Goal: Task Accomplishment & Management: Complete application form

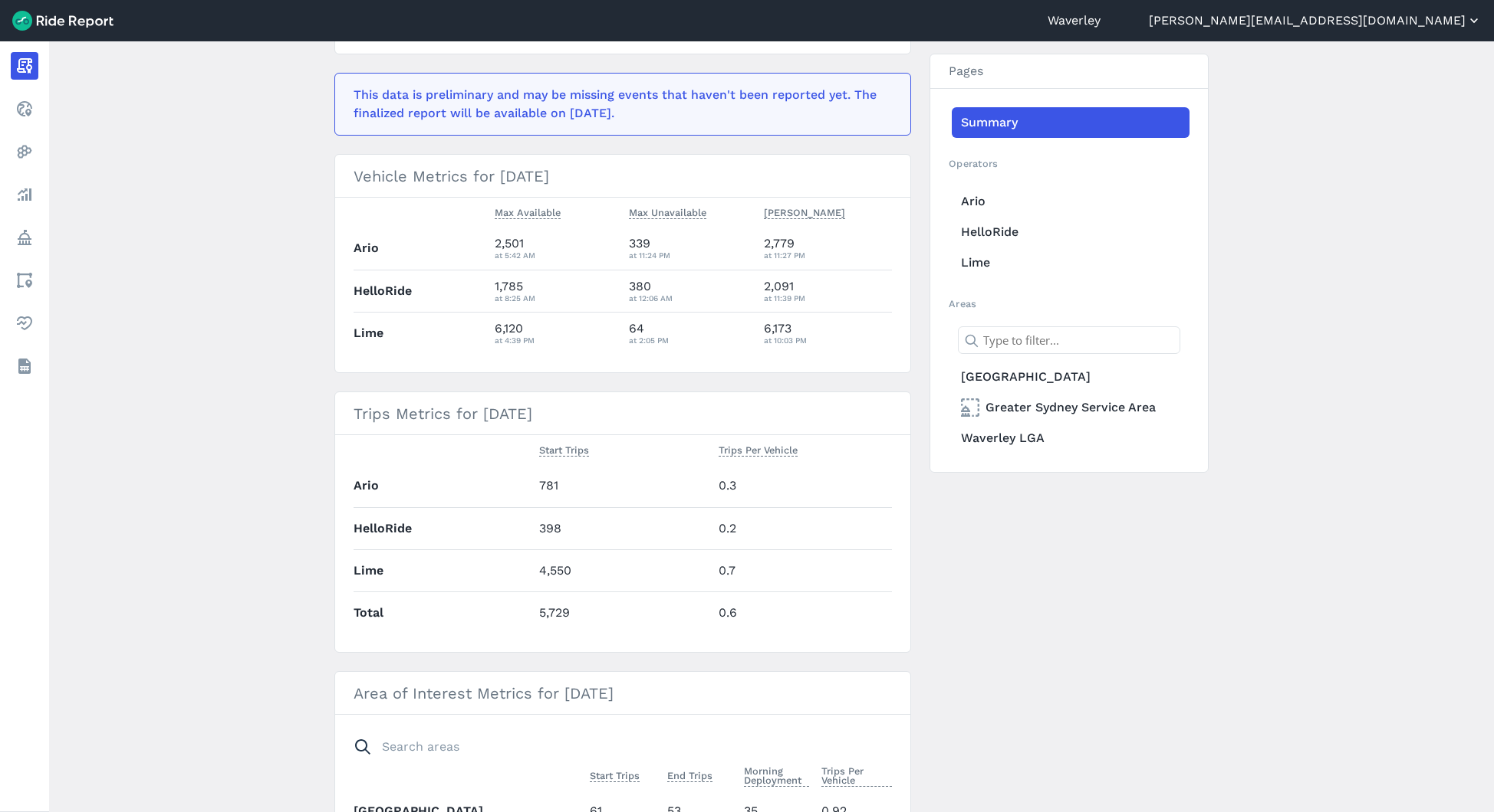
click at [1377, 22] on button "[PERSON_NAME][EMAIL_ADDRESS][DOMAIN_NAME]" at bounding box center [1315, 21] width 333 height 19
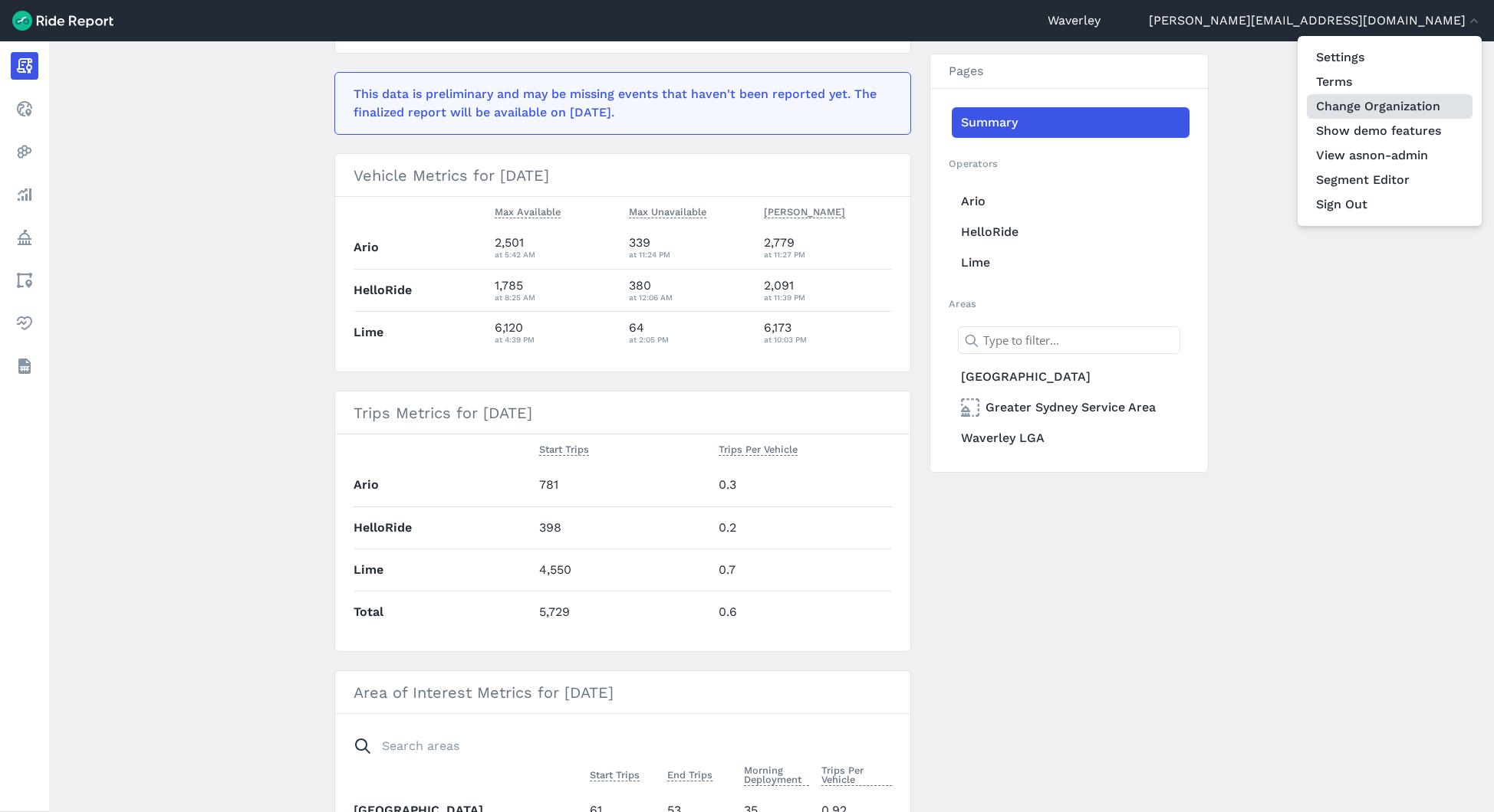
click at [1331, 111] on link "Change Organization" at bounding box center [1389, 107] width 166 height 25
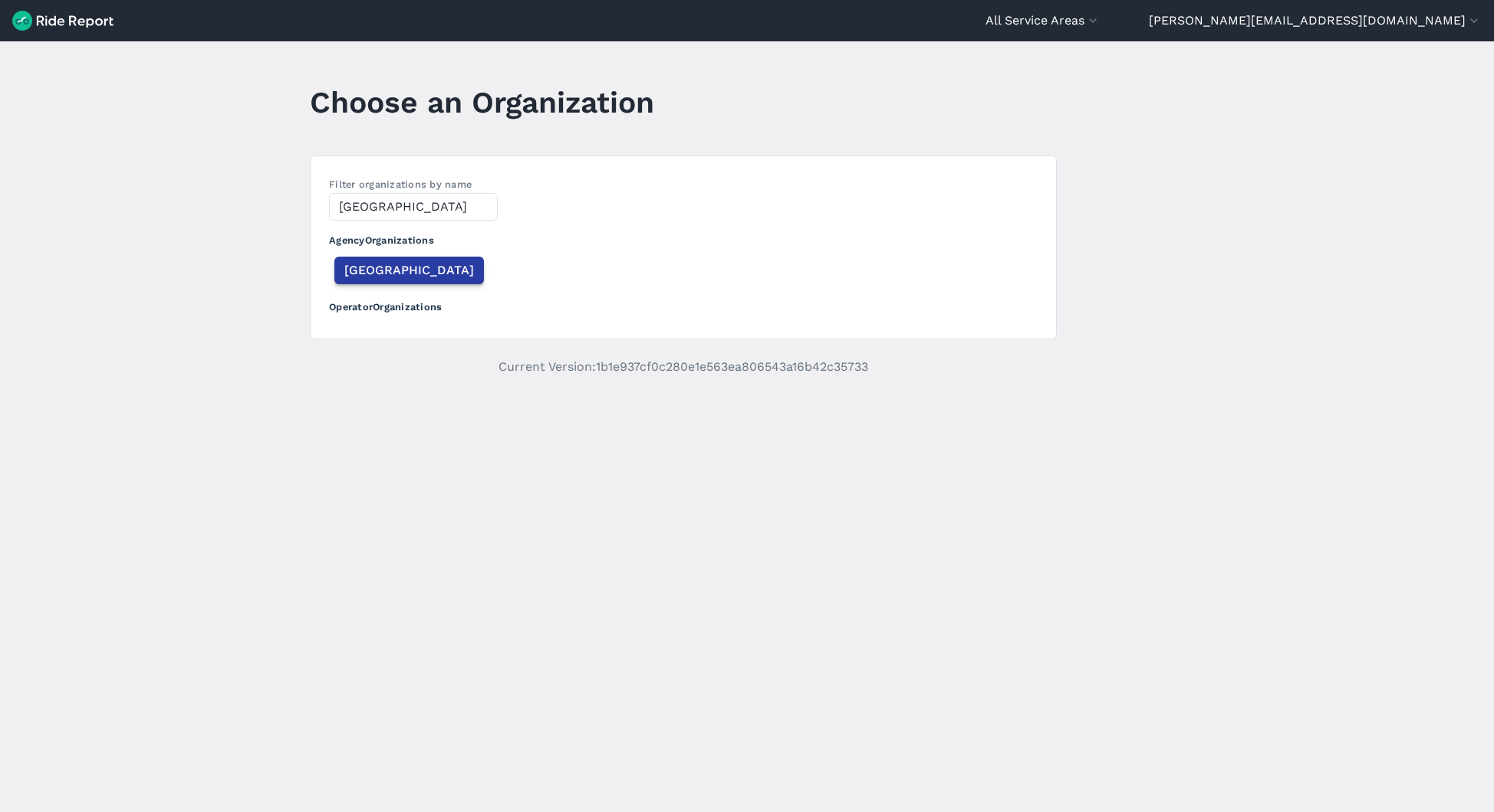
type input "[GEOGRAPHIC_DATA]"
click at [364, 280] on button "[GEOGRAPHIC_DATA]" at bounding box center [409, 271] width 149 height 28
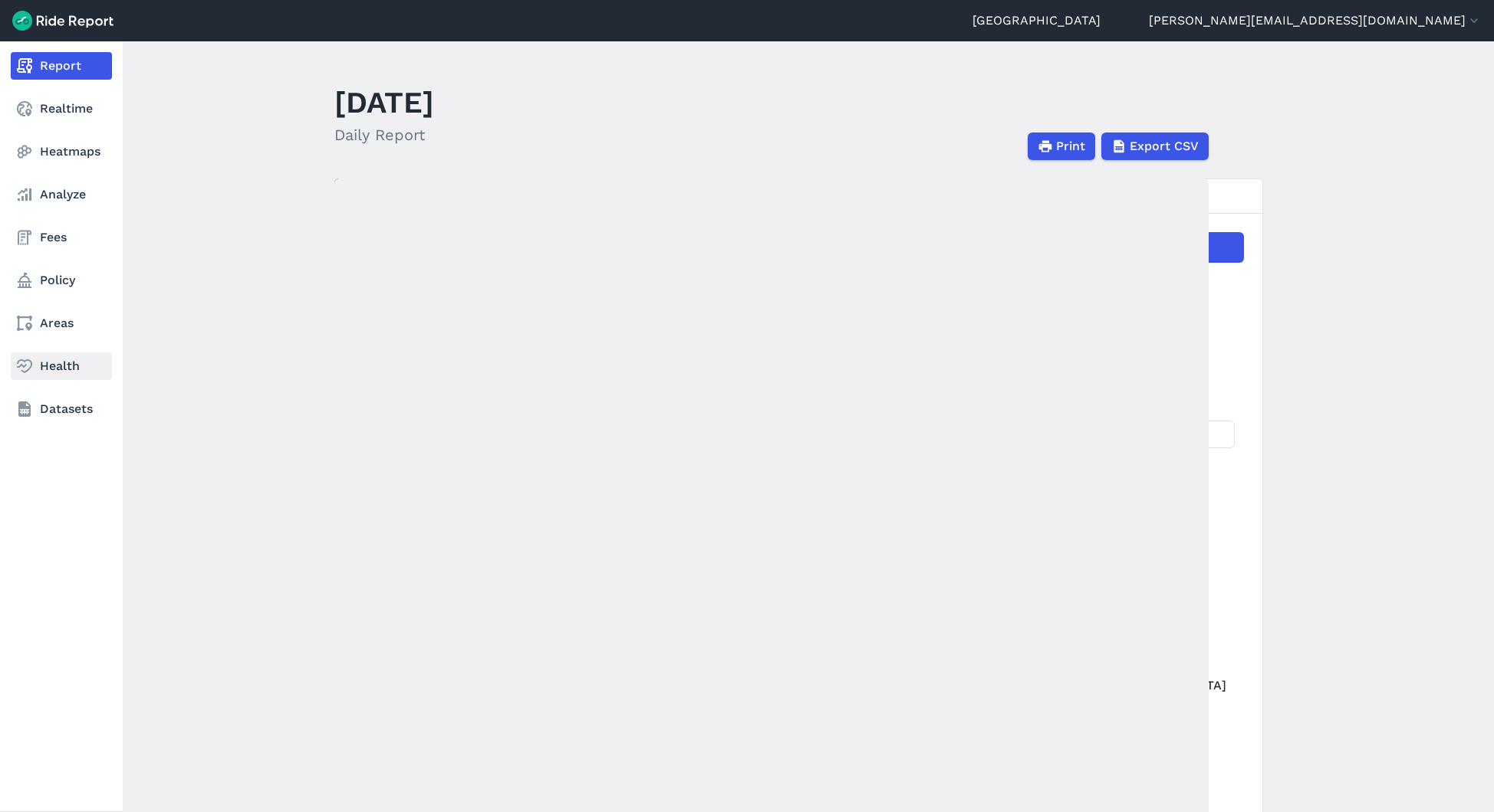
click at [64, 375] on link "Health" at bounding box center [61, 366] width 101 height 28
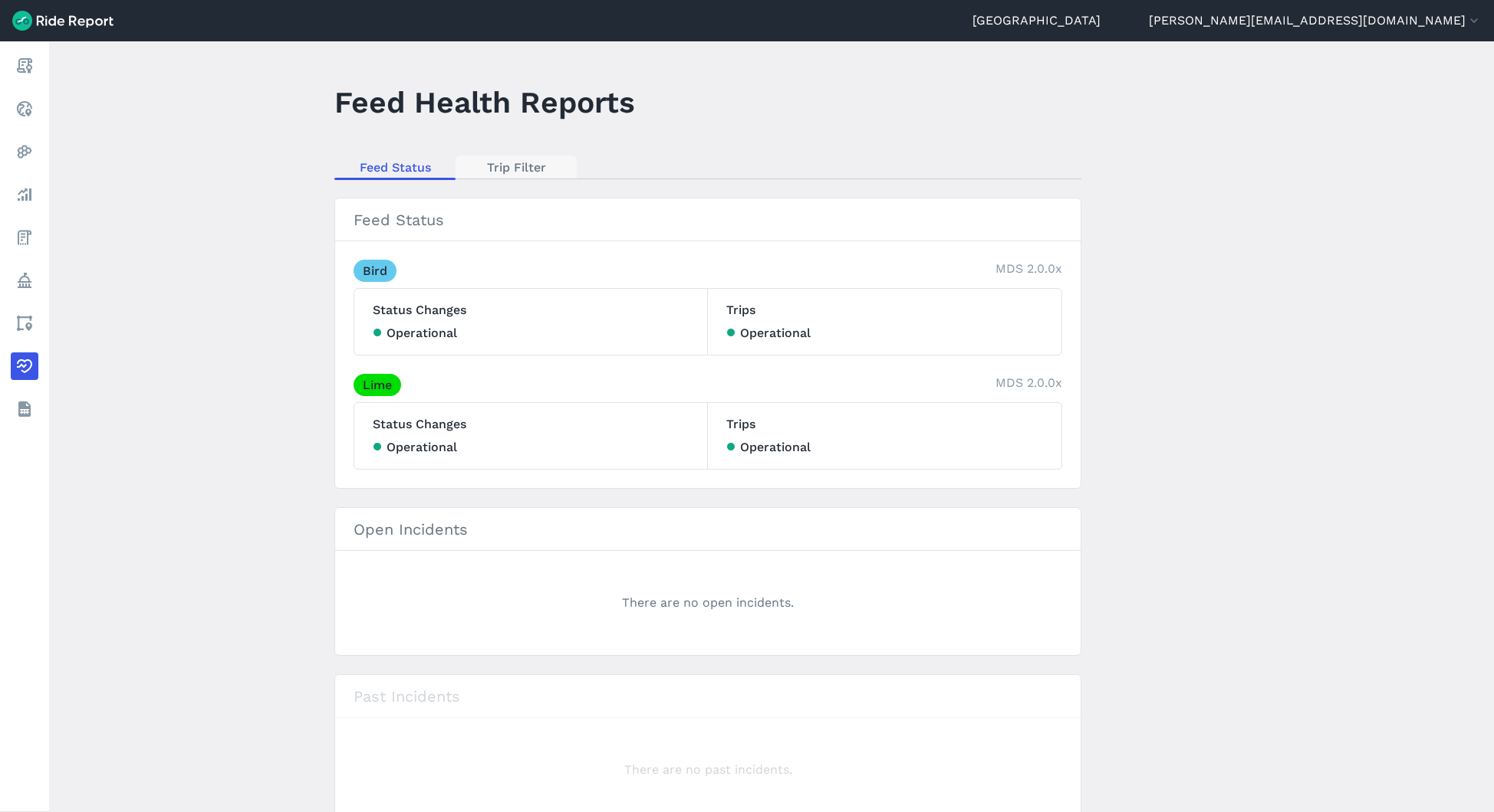
click at [534, 160] on link "Trip Filter" at bounding box center [516, 167] width 121 height 23
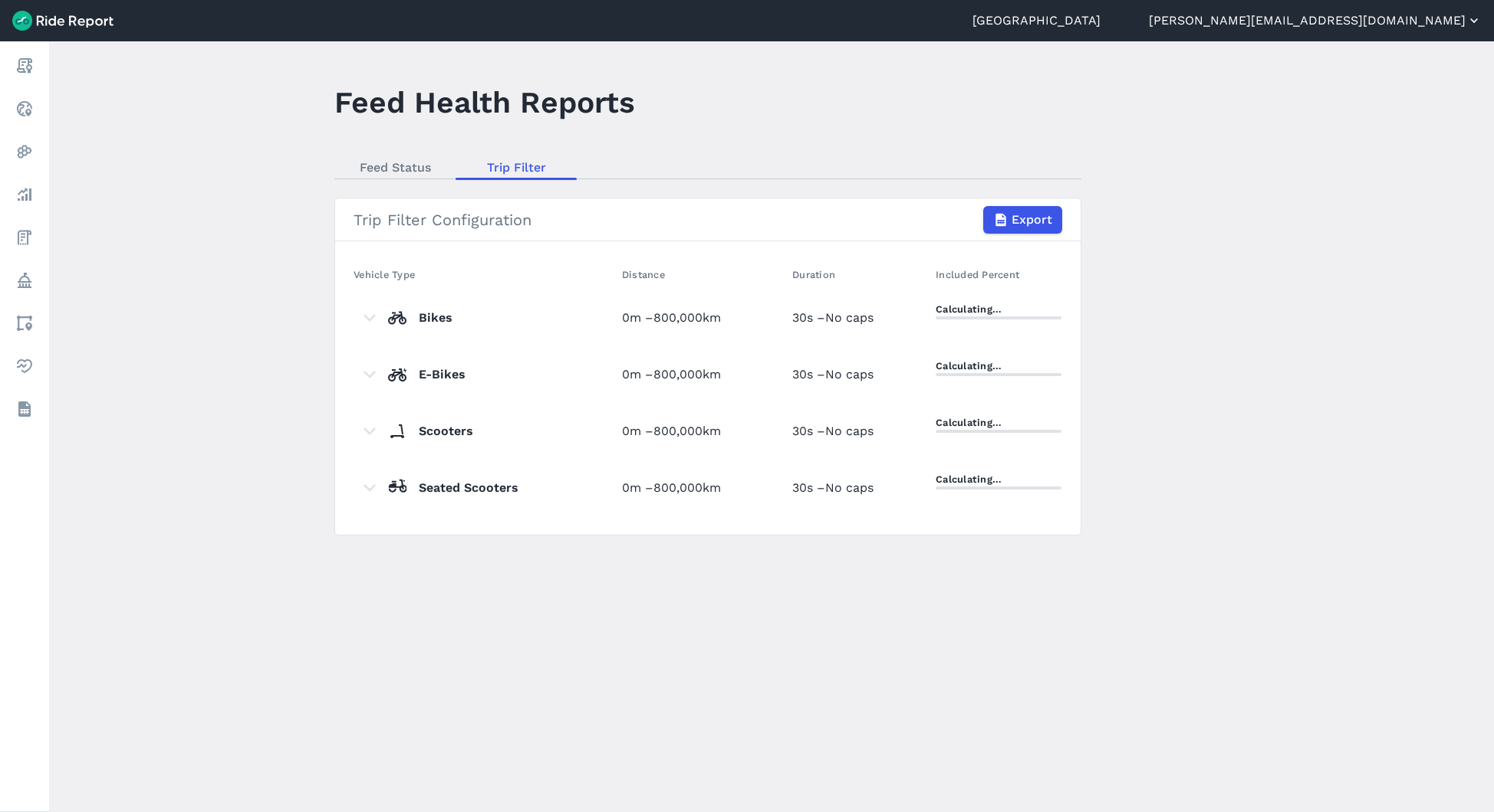
click at [1422, 26] on button "[PERSON_NAME][EMAIL_ADDRESS][DOMAIN_NAME]" at bounding box center [1315, 21] width 333 height 19
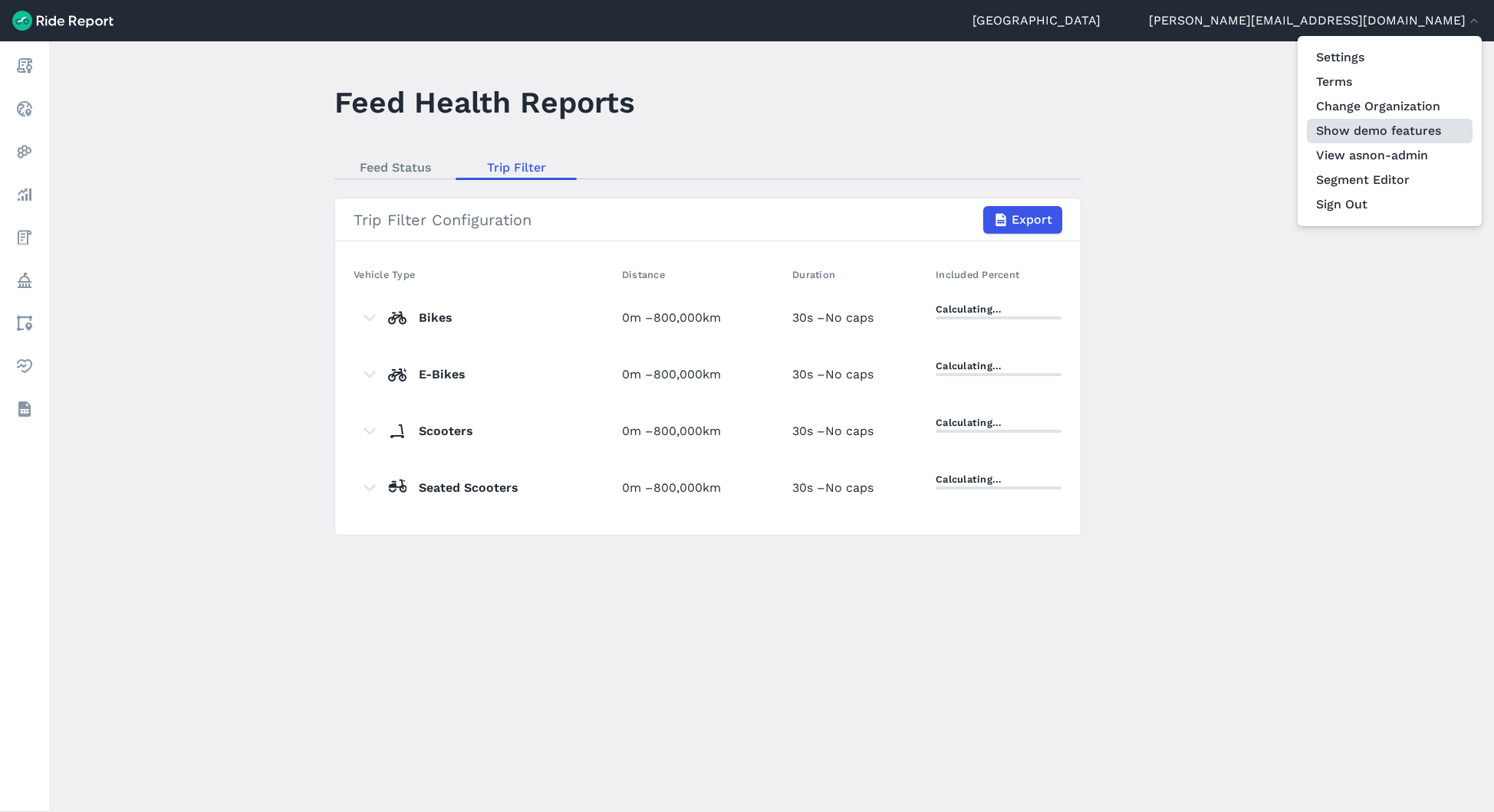
click at [1386, 132] on button "Show demo features" at bounding box center [1389, 131] width 166 height 25
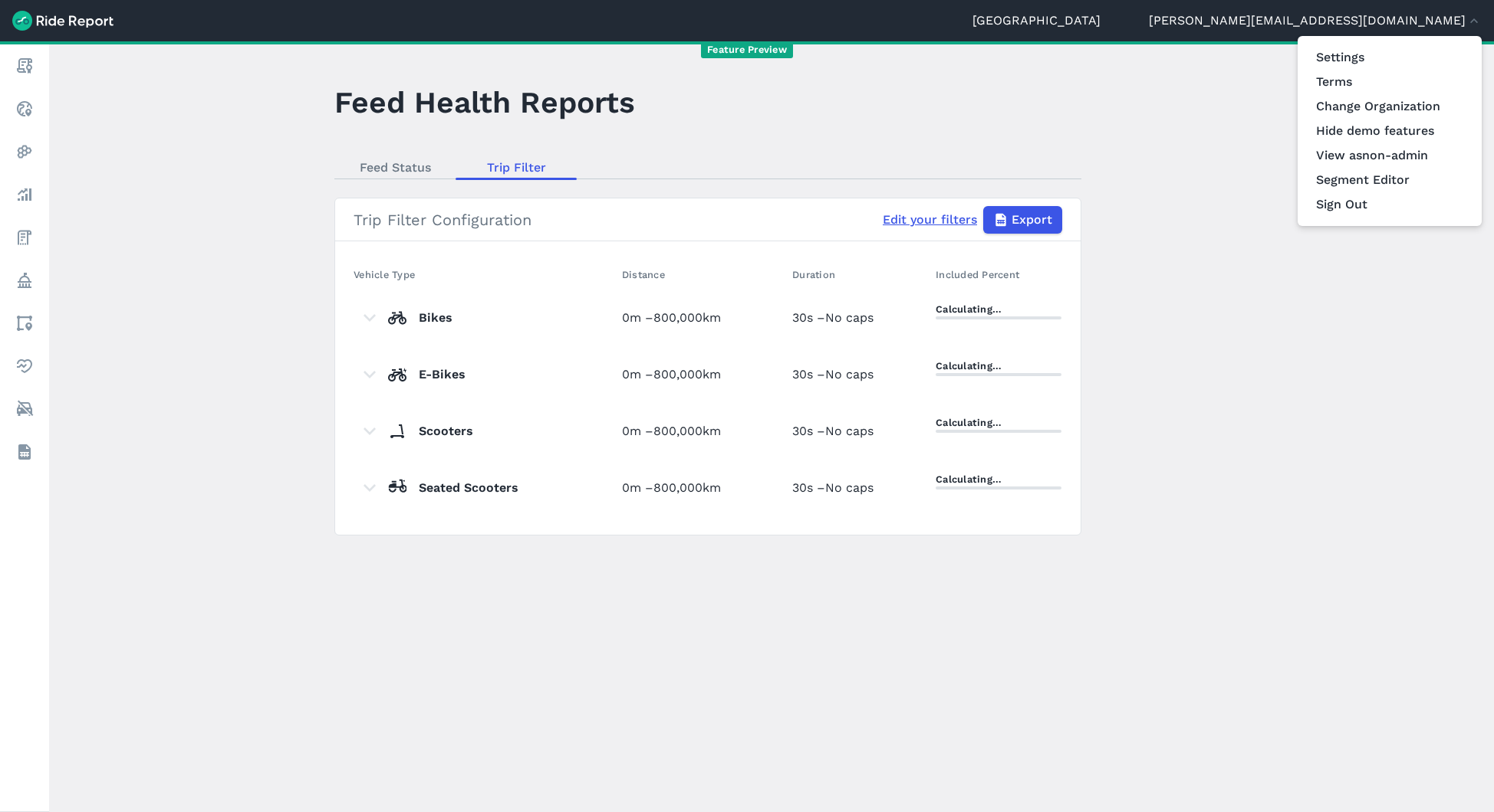
click at [615, 316] on div at bounding box center [747, 406] width 1494 height 812
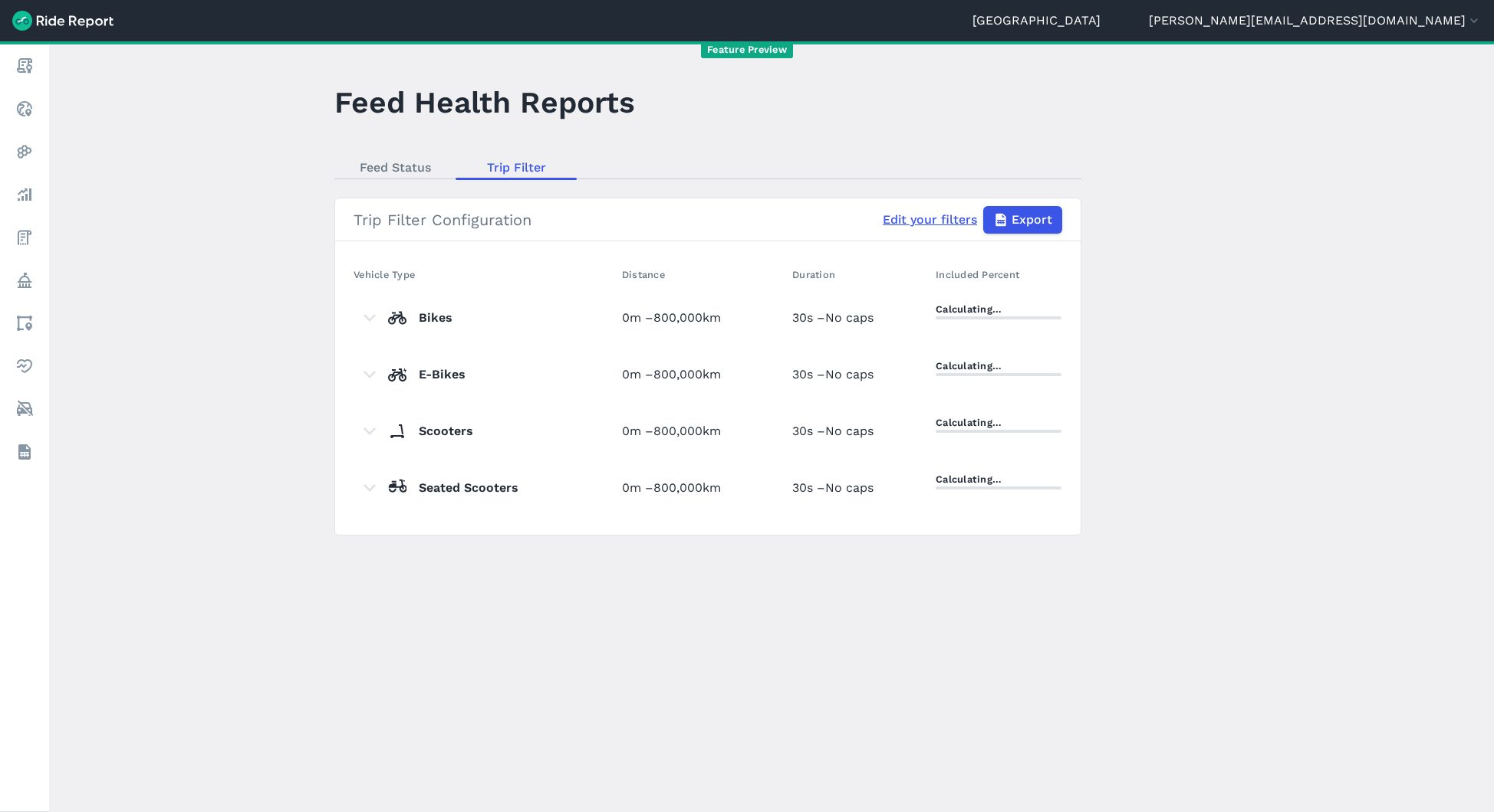
click at [926, 219] on link "Edit your filters" at bounding box center [930, 220] width 94 height 19
select select "meters"
select select "kilometers"
select select "seconds"
select select "meters"
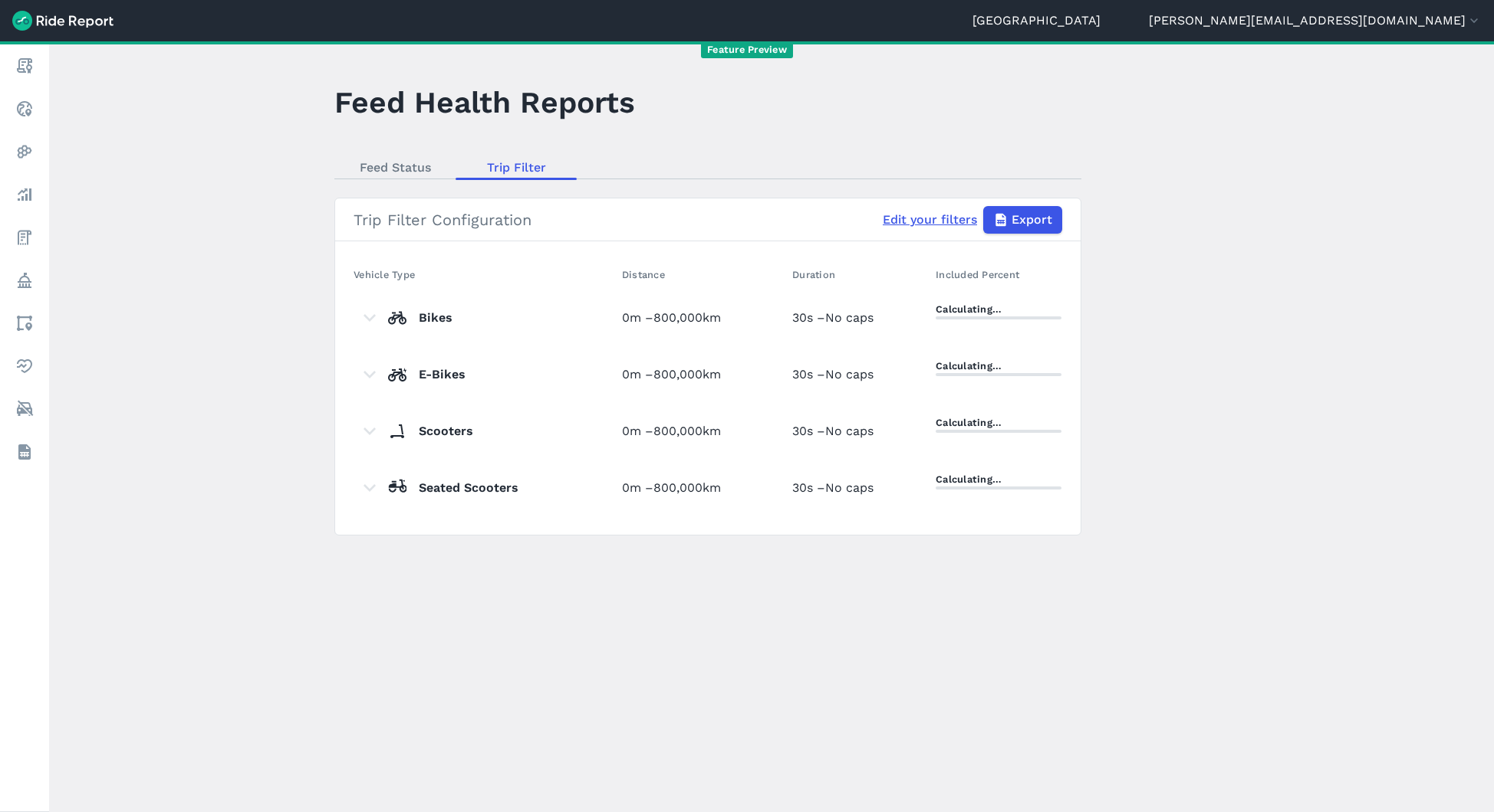
select select "kilometers"
select select "seconds"
select select "meters"
select select "kilometers"
select select "seconds"
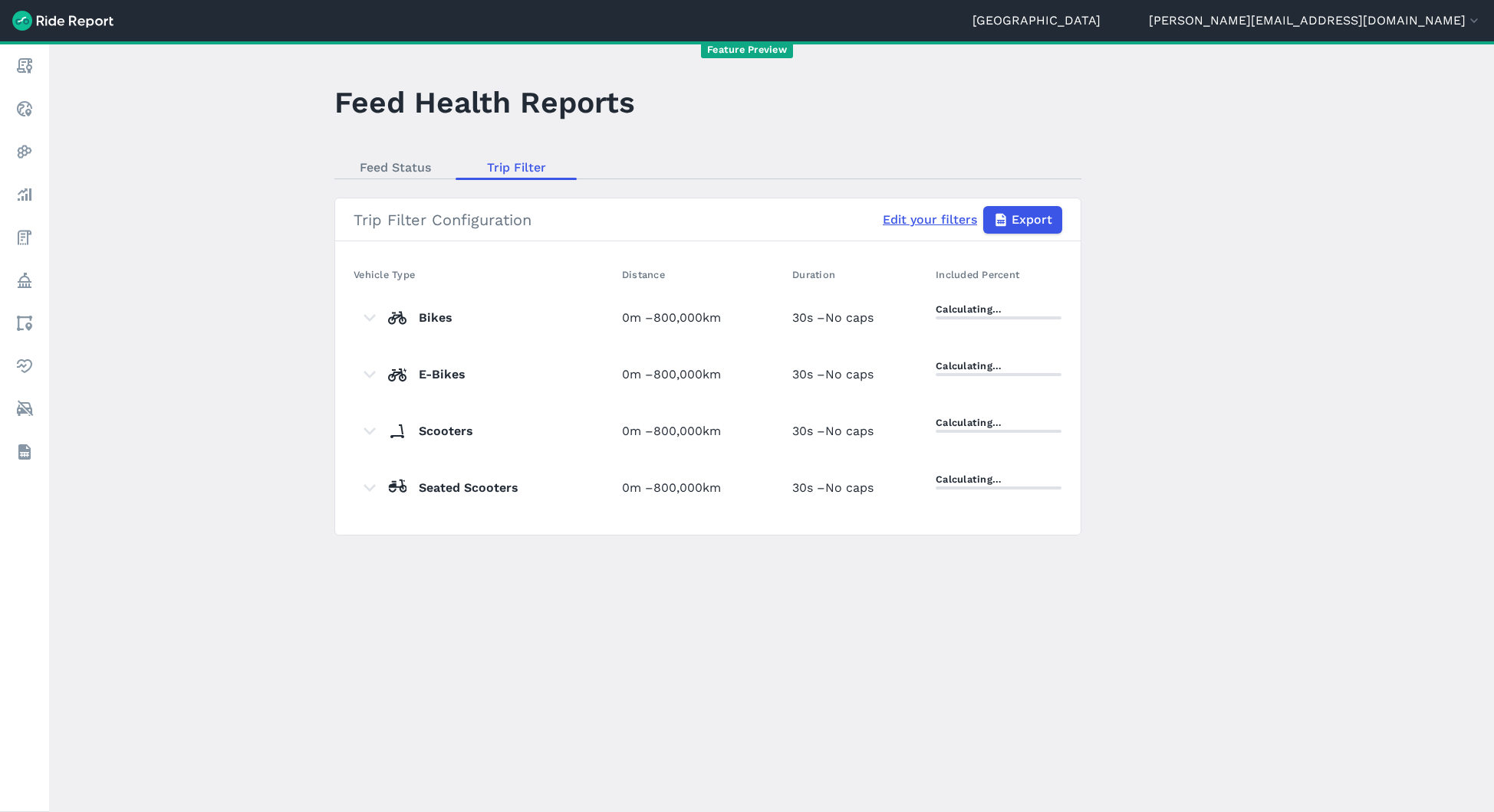
select select "meters"
select select "kilometers"
select select "seconds"
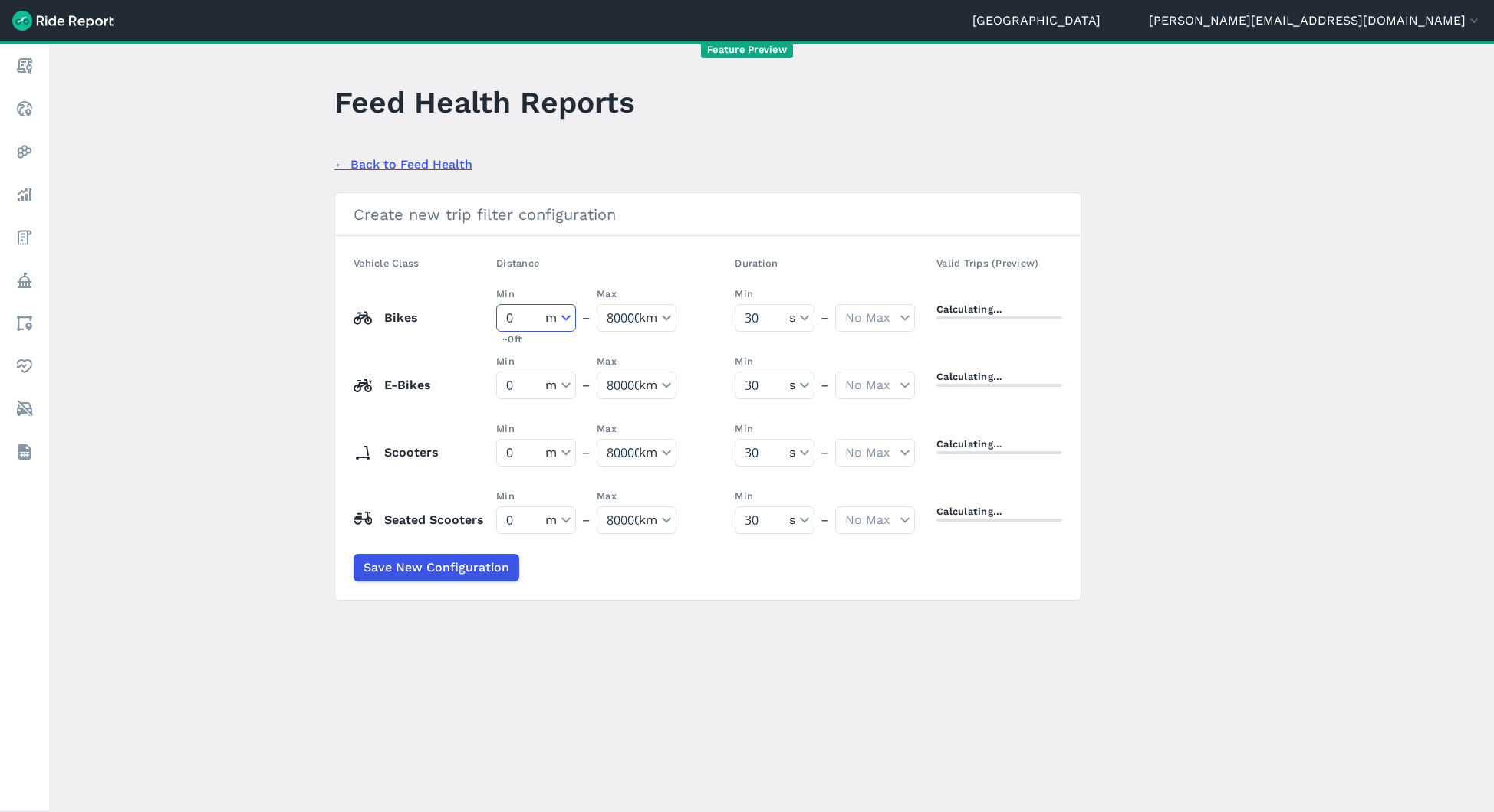
click at [575, 322] on select "No Min meters kilometers" at bounding box center [536, 318] width 78 height 26
click at [510, 305] on select "No Min meters kilometers" at bounding box center [536, 318] width 78 height 26
click at [575, 313] on select "No Min meters kilometers" at bounding box center [536, 318] width 78 height 26
click at [510, 305] on select "No Min meters kilometers" at bounding box center [536, 318] width 78 height 26
click at [441, 170] on link "Back to Feed Health" at bounding box center [708, 165] width 747 height 19
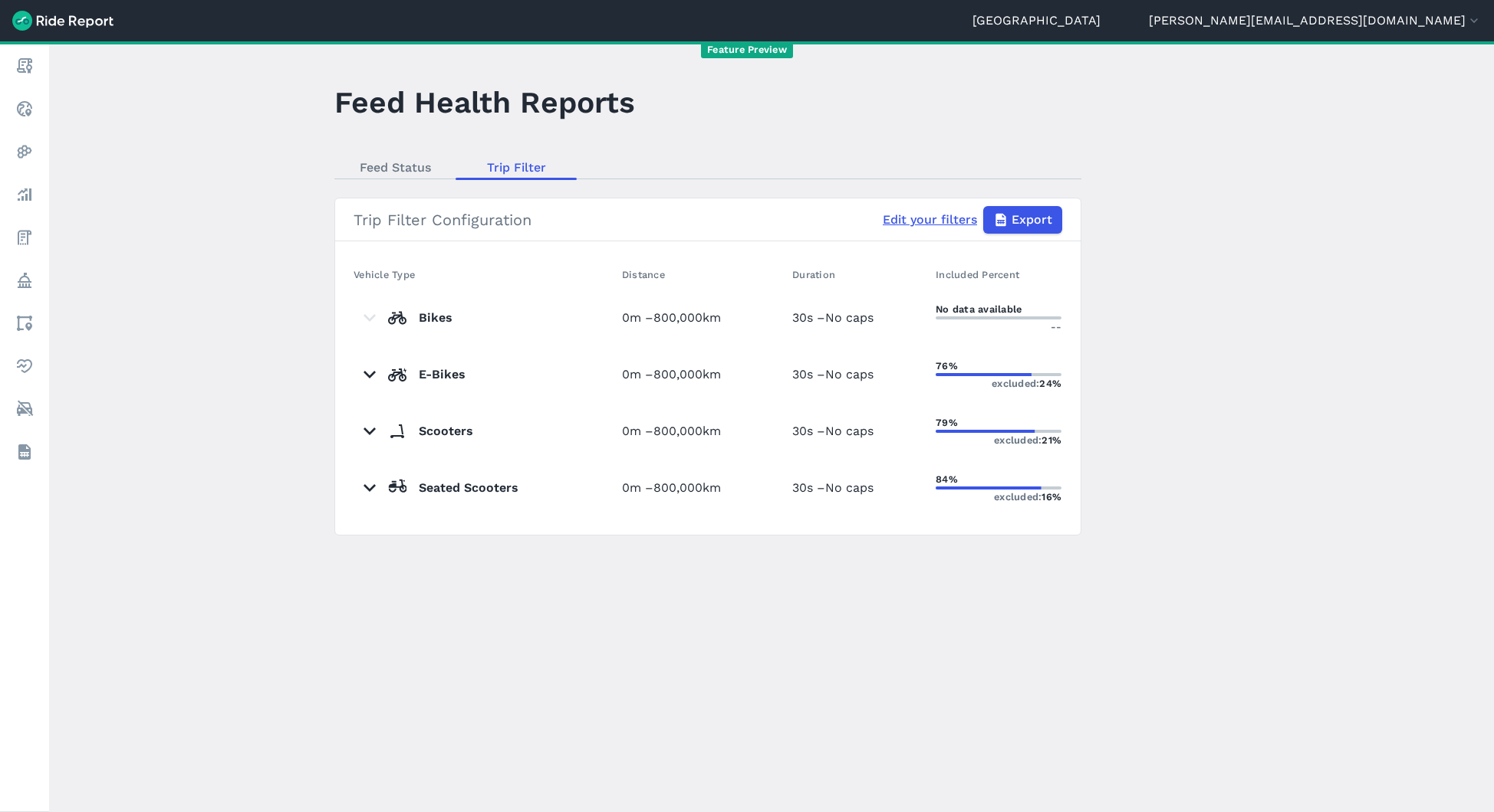
click at [946, 218] on link "Edit your filters" at bounding box center [930, 220] width 94 height 19
select select "meters"
select select "kilometers"
select select "seconds"
select select "meters"
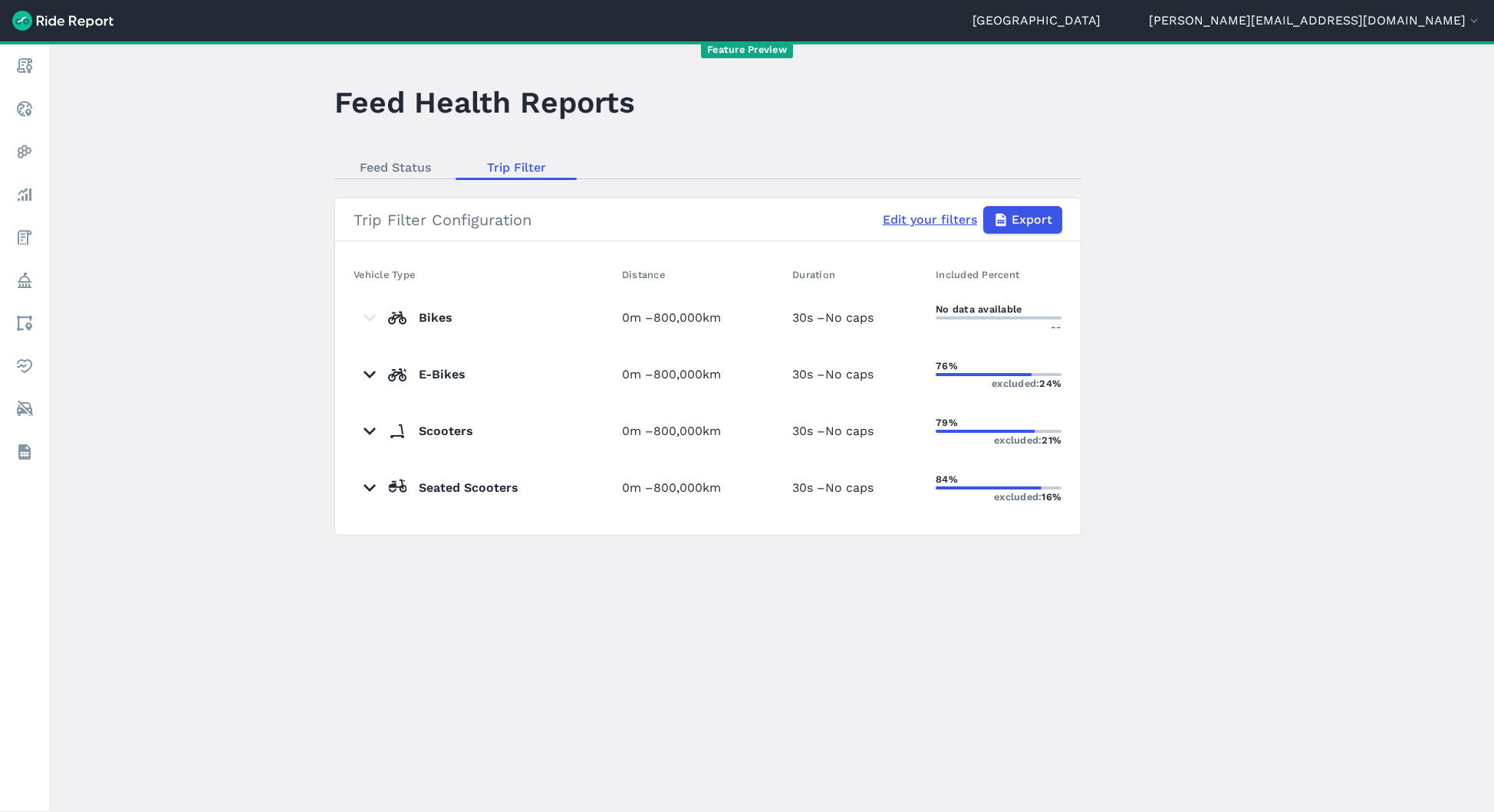
select select "kilometers"
select select "seconds"
select select "meters"
select select "kilometers"
select select "seconds"
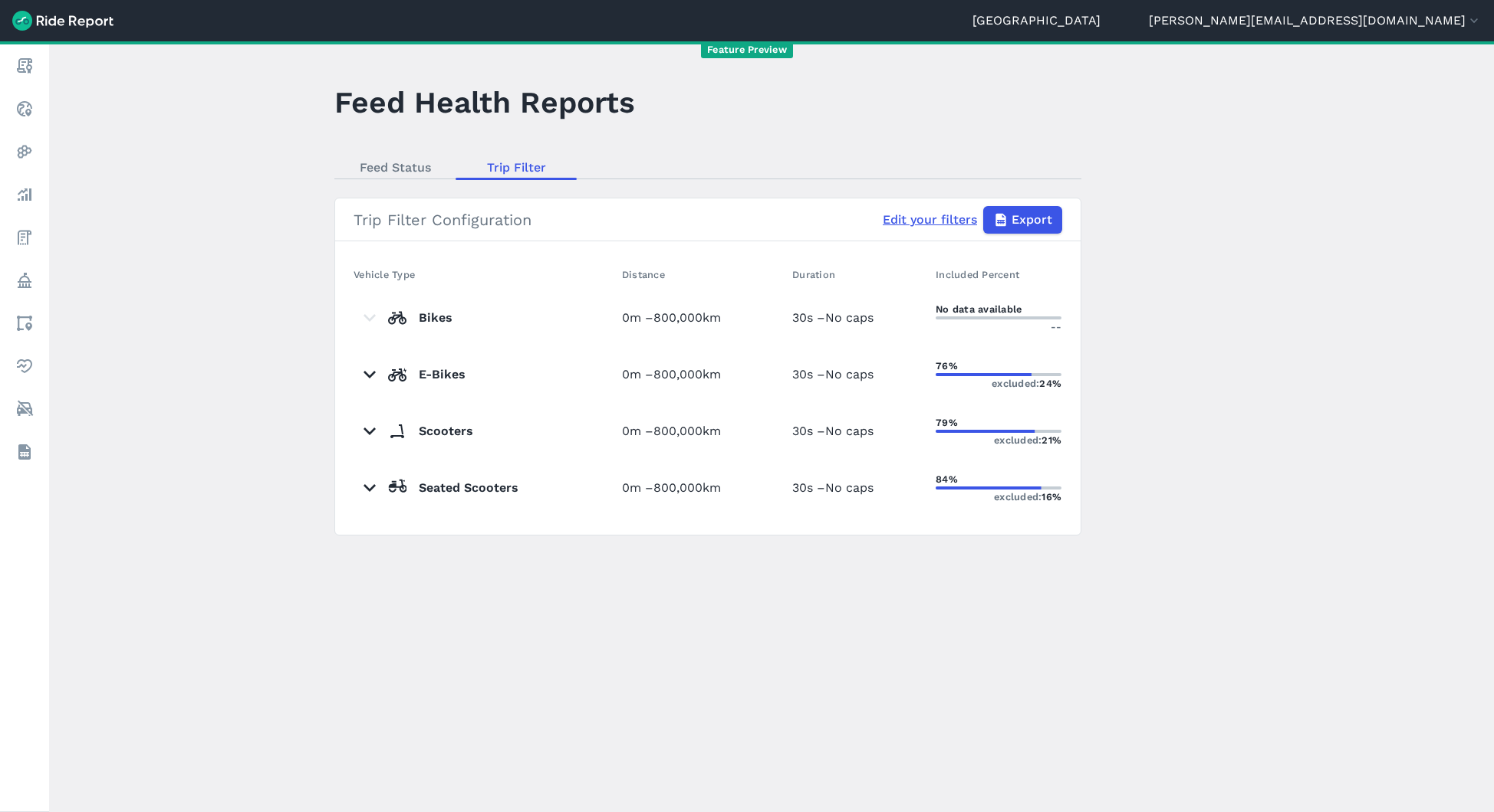
select select "meters"
select select "kilometers"
select select "seconds"
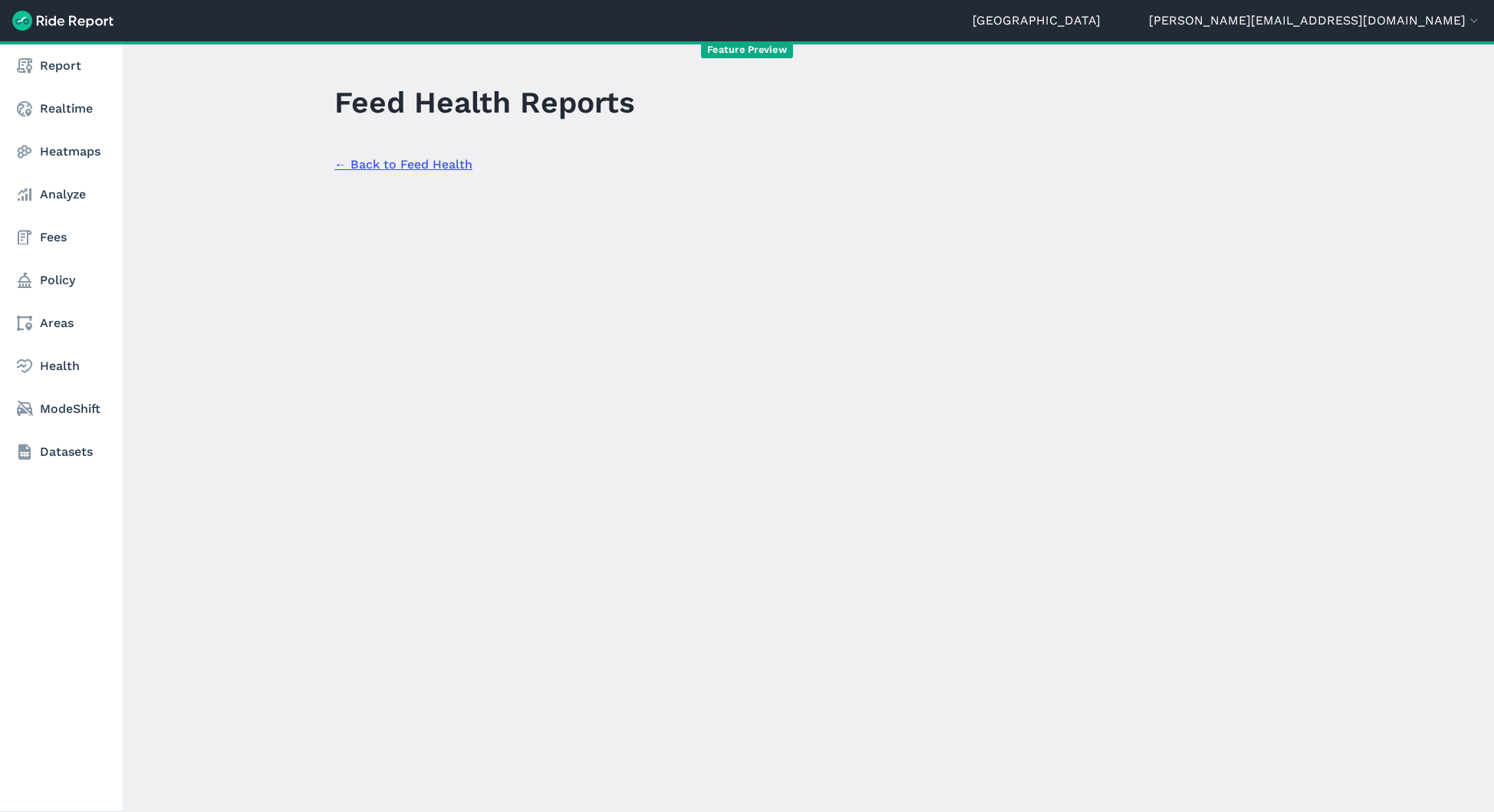
select select "meters"
select select "kilometers"
select select "seconds"
select select "meters"
select select "kilometers"
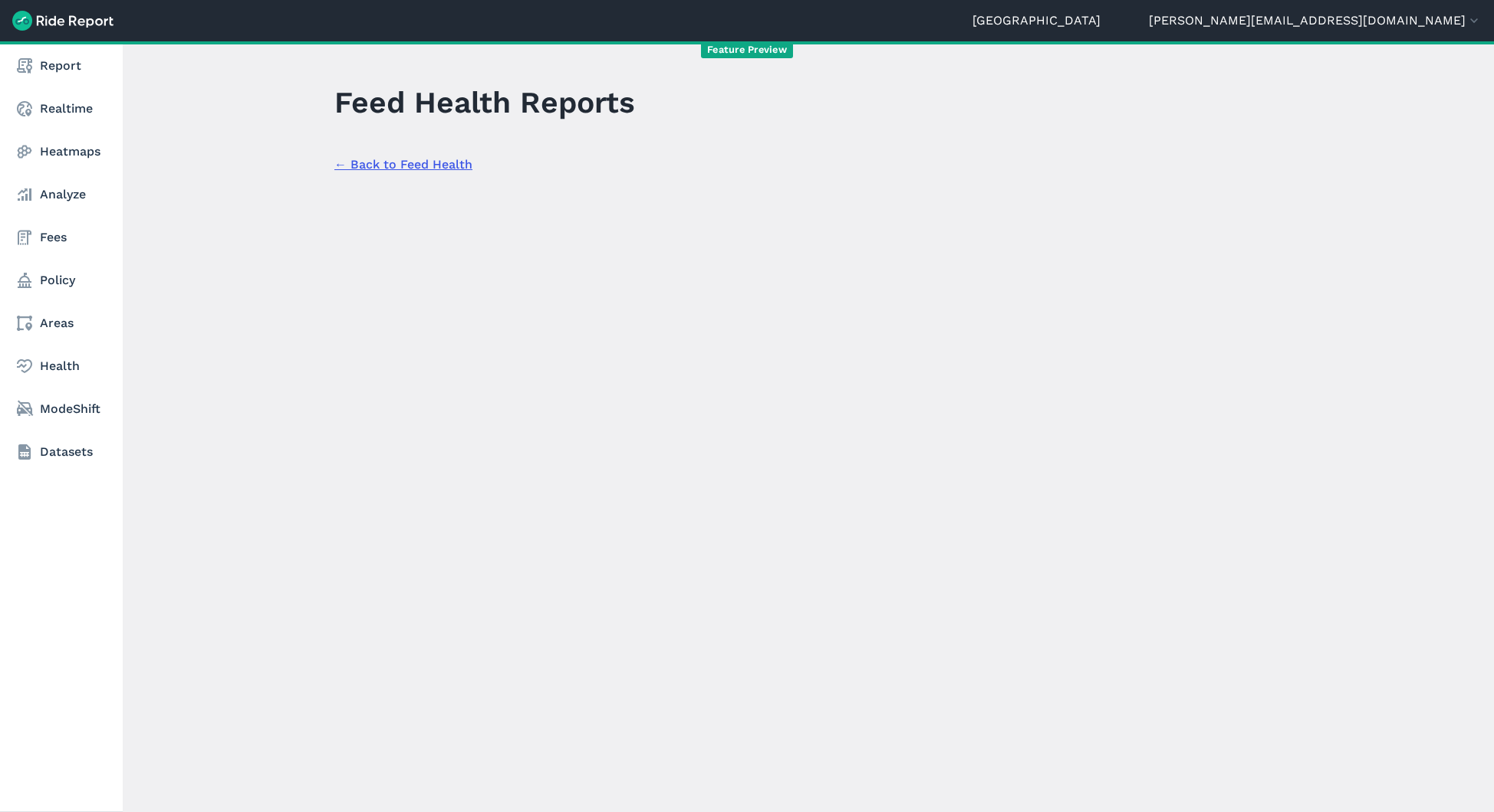
select select "seconds"
select select "meters"
select select "kilometers"
select select "seconds"
select select "meters"
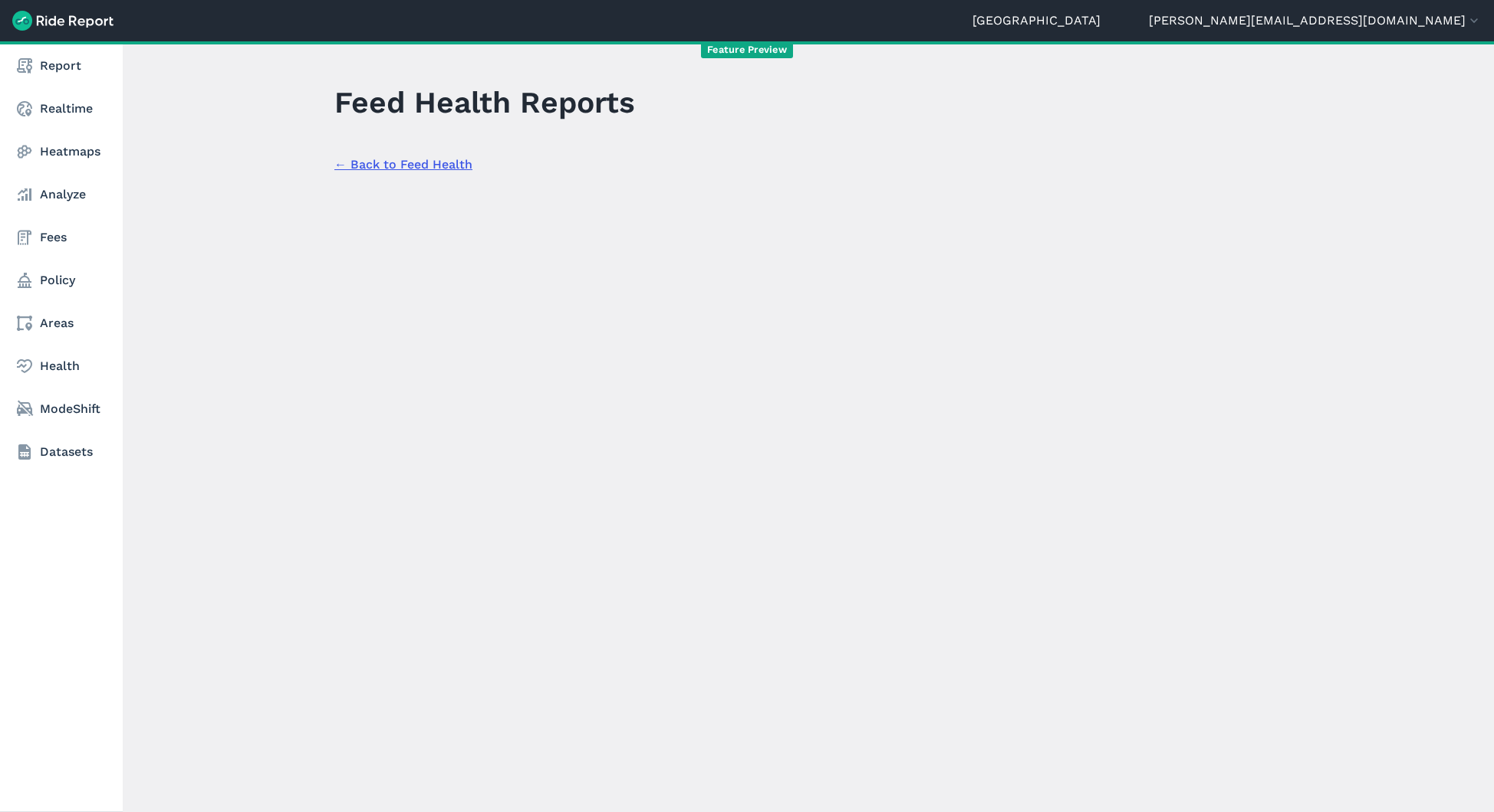
select select "kilometers"
select select "seconds"
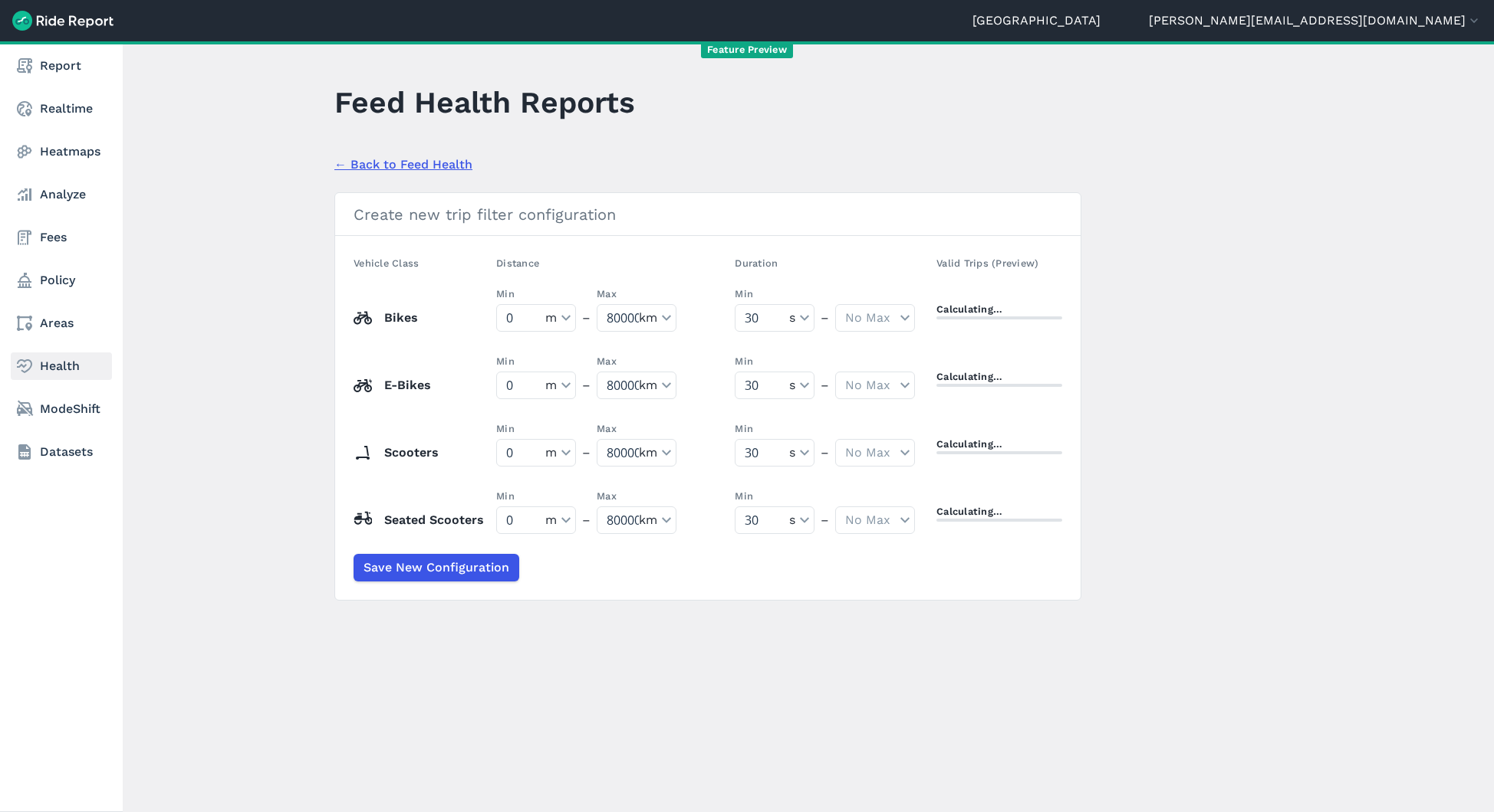
click at [79, 361] on link "Health" at bounding box center [61, 366] width 101 height 28
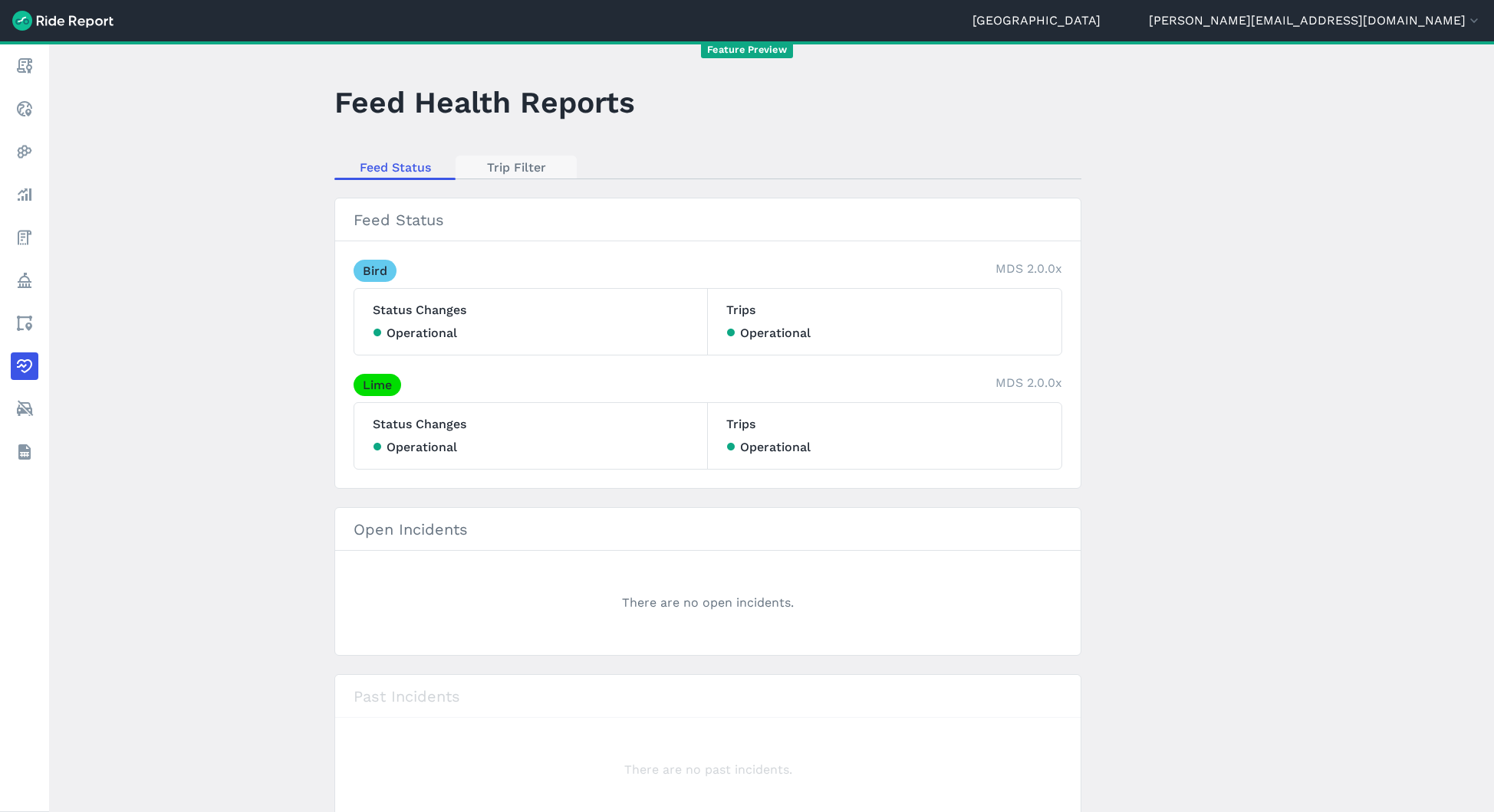
click at [510, 176] on link "Trip Filter" at bounding box center [516, 167] width 121 height 23
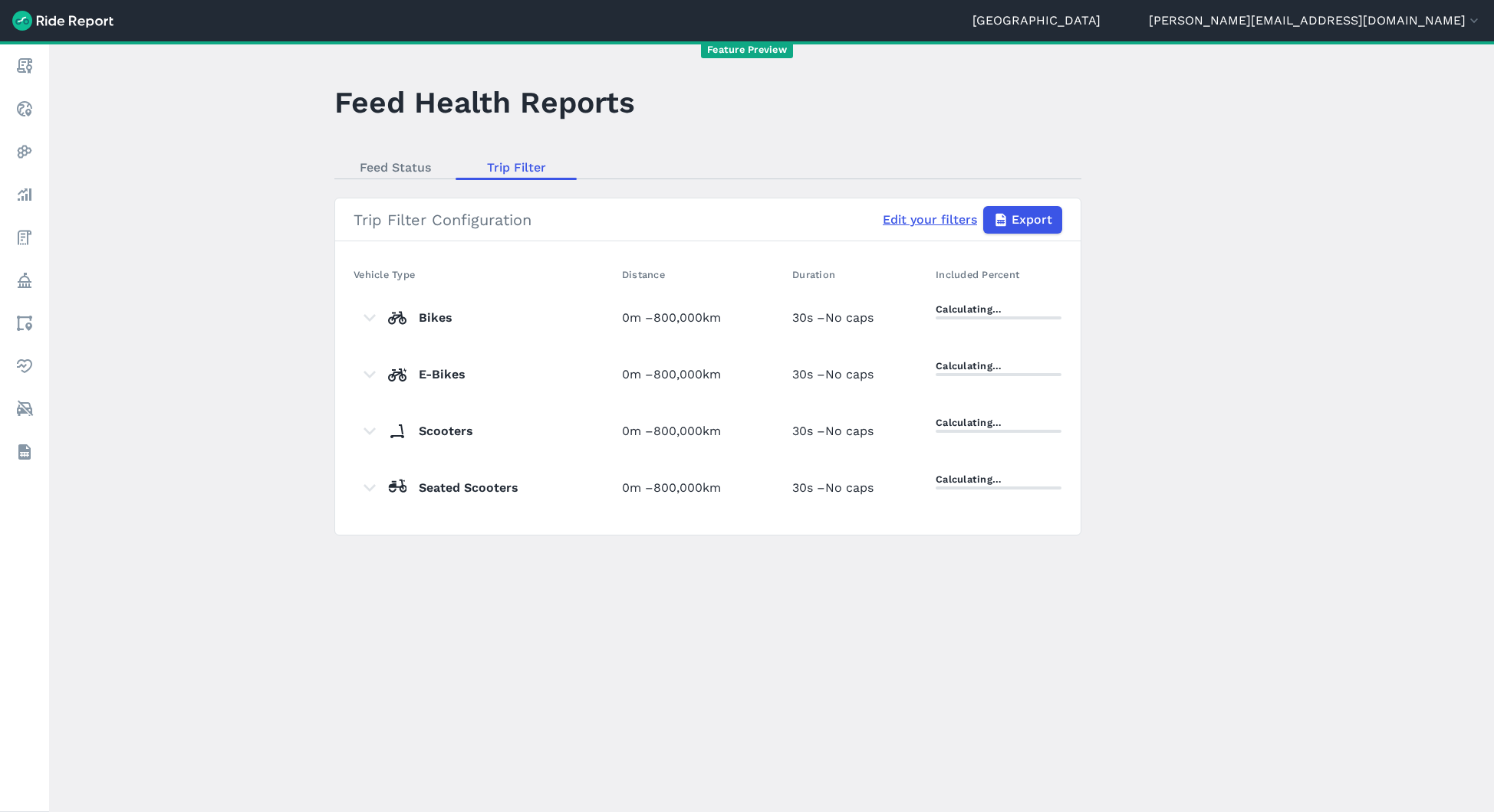
click at [927, 214] on link "Edit your filters" at bounding box center [930, 220] width 94 height 19
select select "meters"
select select "kilometers"
select select "seconds"
select select "meters"
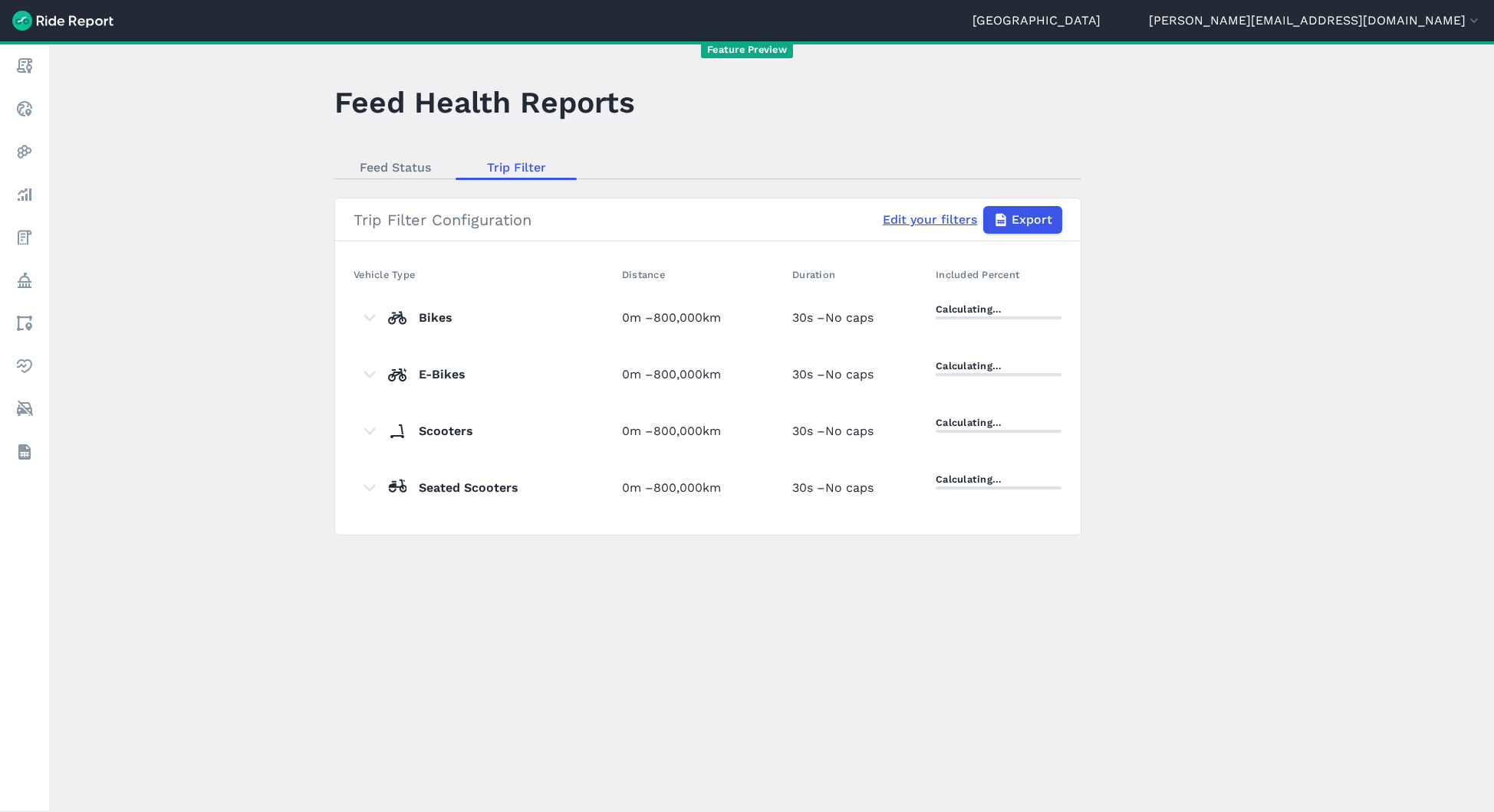
select select "kilometers"
select select "seconds"
select select "meters"
select select "kilometers"
select select "seconds"
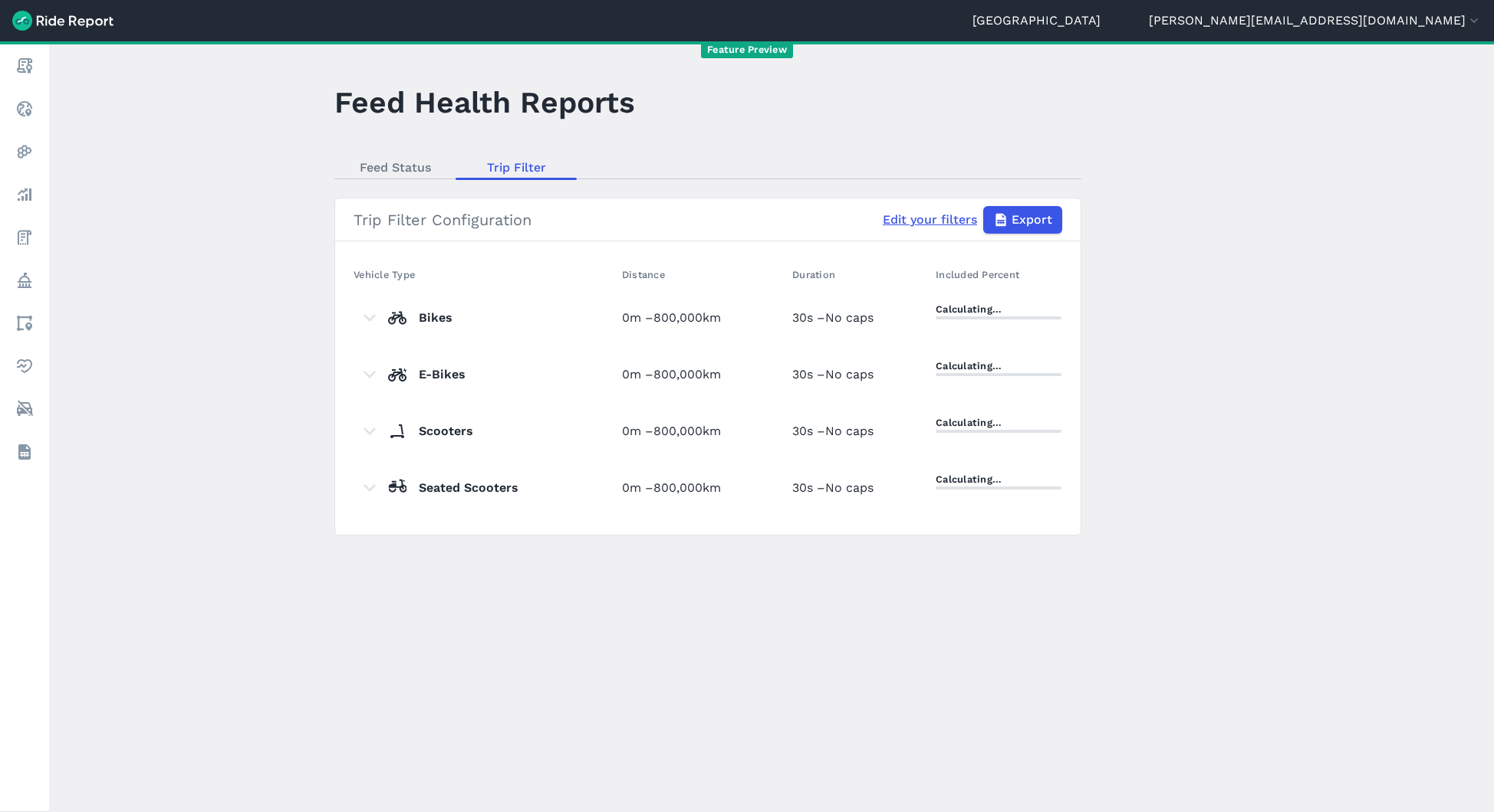
select select "meters"
select select "kilometers"
select select "seconds"
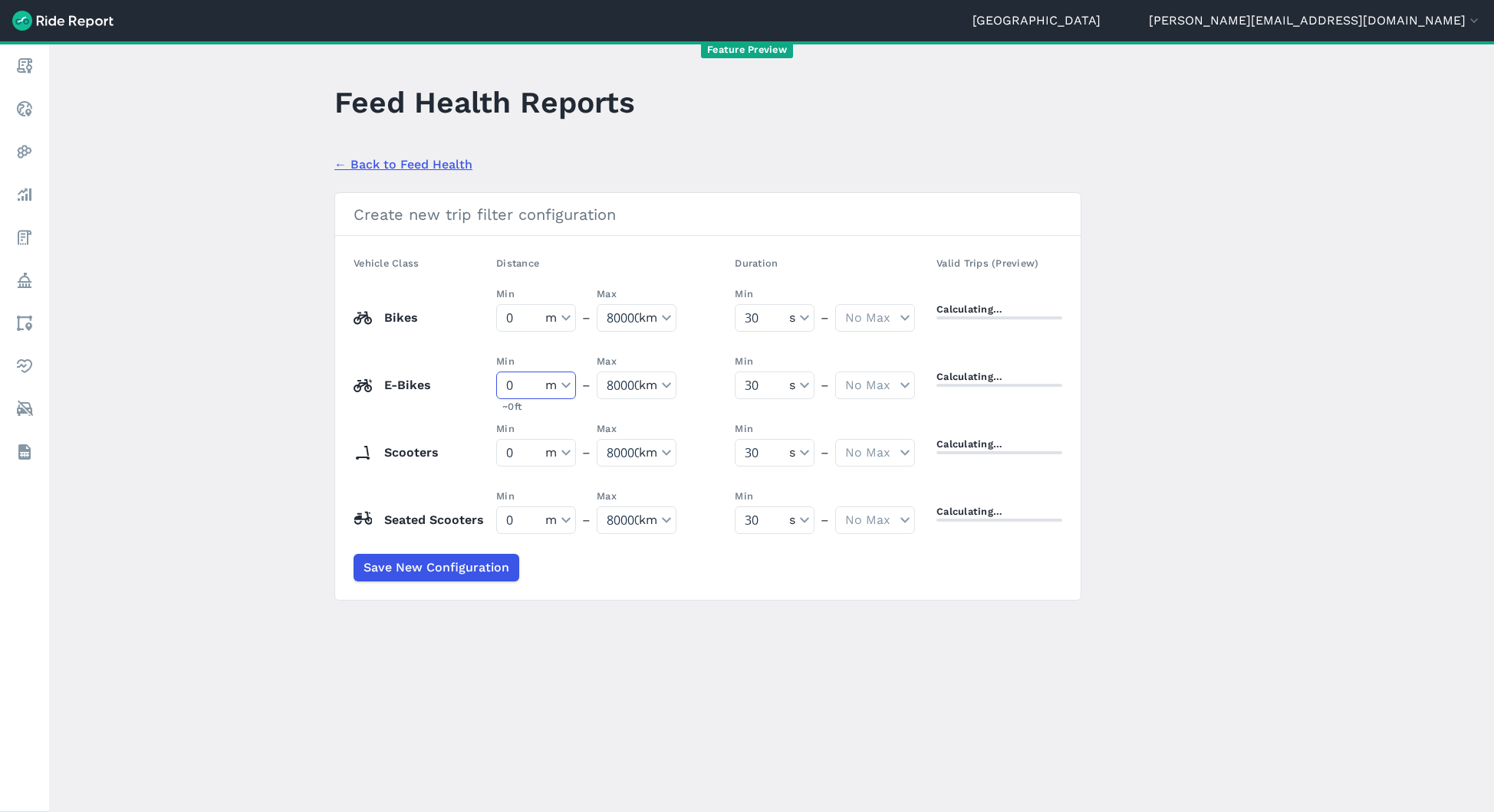
click at [522, 390] on input "0" at bounding box center [521, 385] width 48 height 26
click at [487, 410] on td "E-Bikes" at bounding box center [421, 385] width 136 height 67
click at [534, 387] on input "1" at bounding box center [521, 385] width 48 height 26
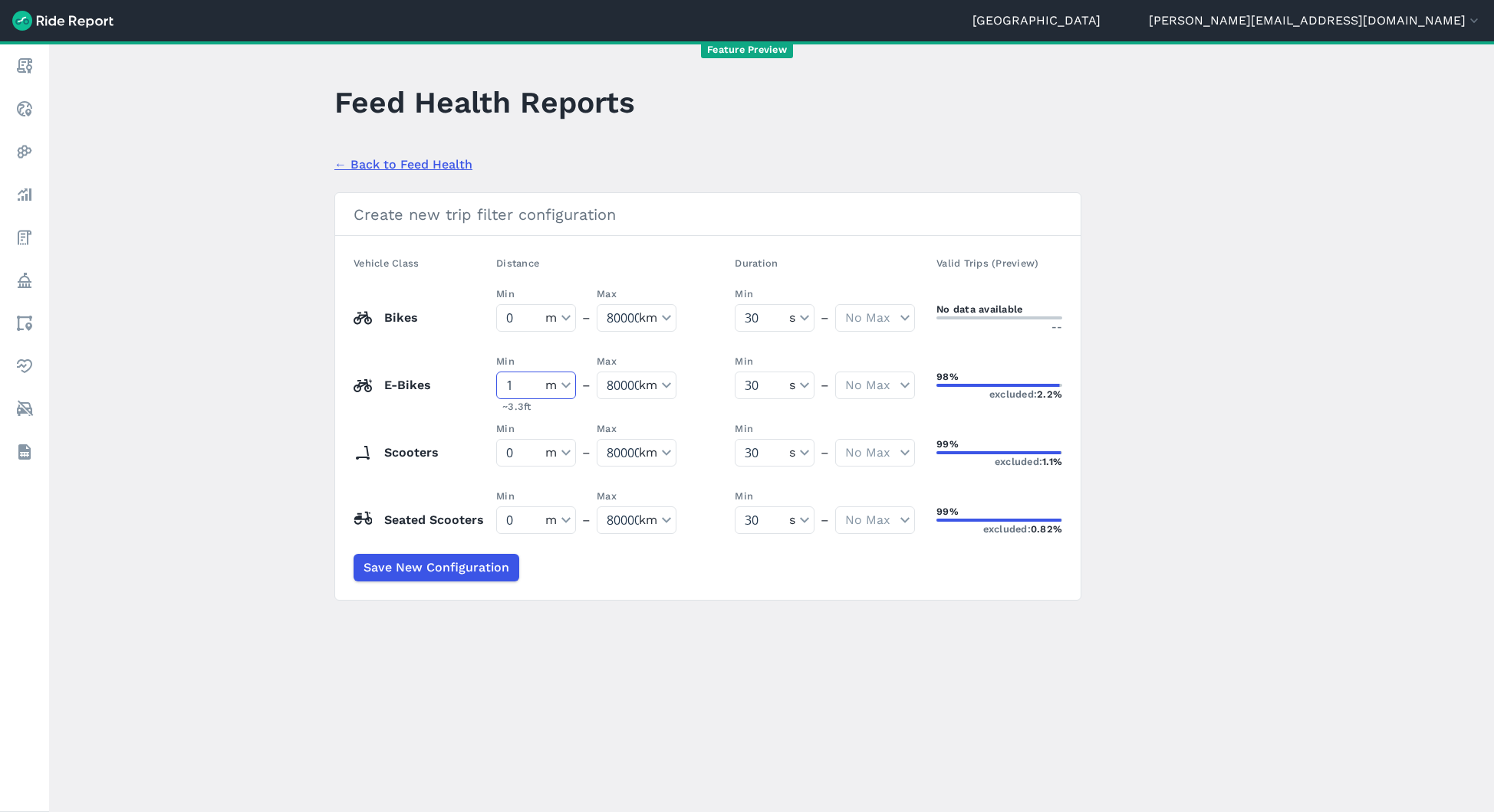
click at [534, 387] on input "1" at bounding box center [521, 385] width 48 height 26
click at [480, 400] on td "E-Bikes" at bounding box center [421, 385] width 136 height 67
drag, startPoint x: 538, startPoint y: 384, endPoint x: 502, endPoint y: 384, distance: 36.0
click at [502, 384] on tr "E-Bikes Min 0 No Min meters kilometers m ~ 0 ft – Max 800000 No Max meters kilo…" at bounding box center [707, 385] width 709 height 67
click at [575, 383] on select "No Min meters kilometers" at bounding box center [536, 385] width 78 height 26
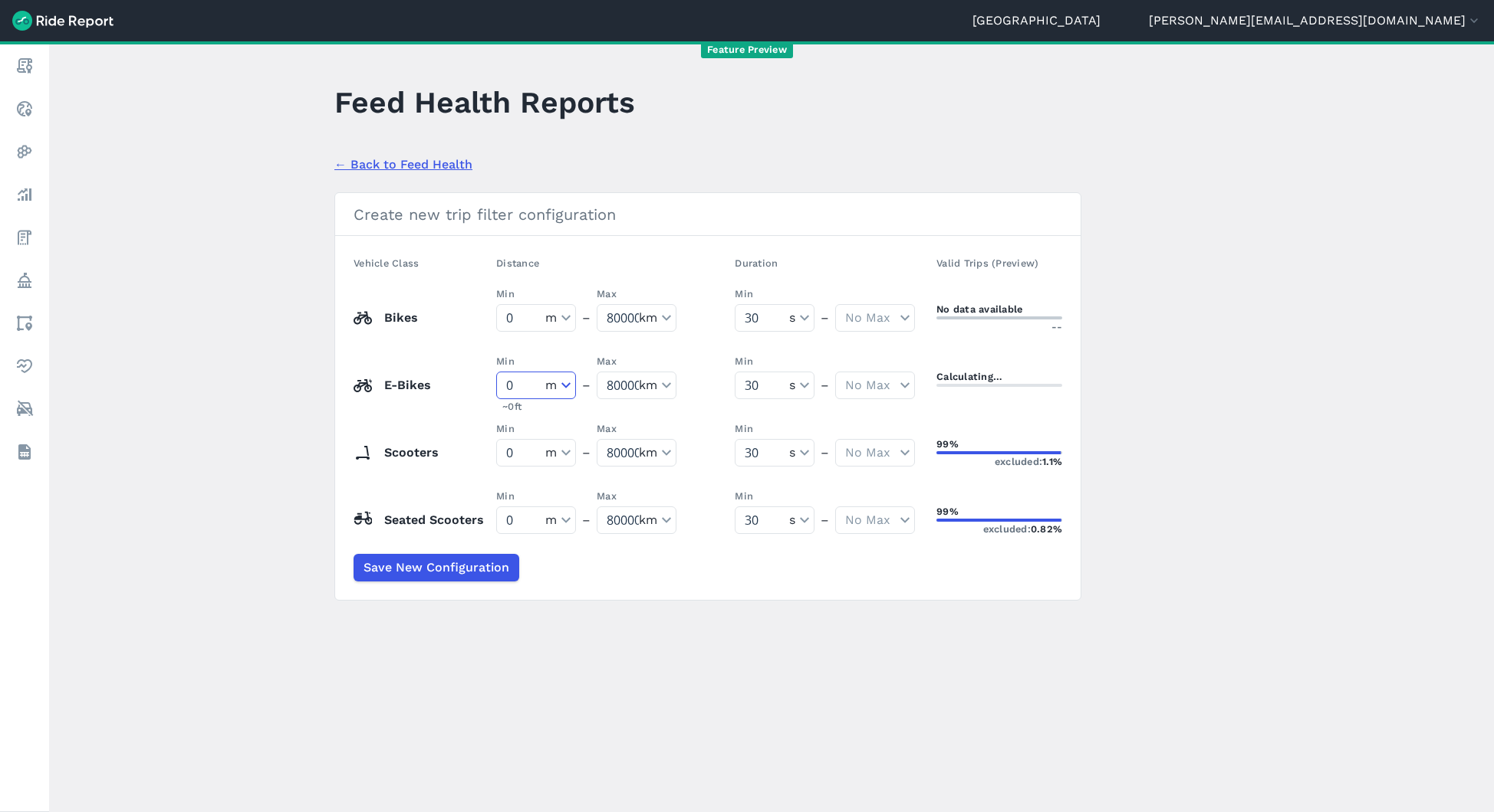
click at [510, 372] on select "No Min meters kilometers" at bounding box center [536, 385] width 78 height 26
click at [540, 389] on input "0" at bounding box center [521, 385] width 48 height 26
type input "0"
type input "5"
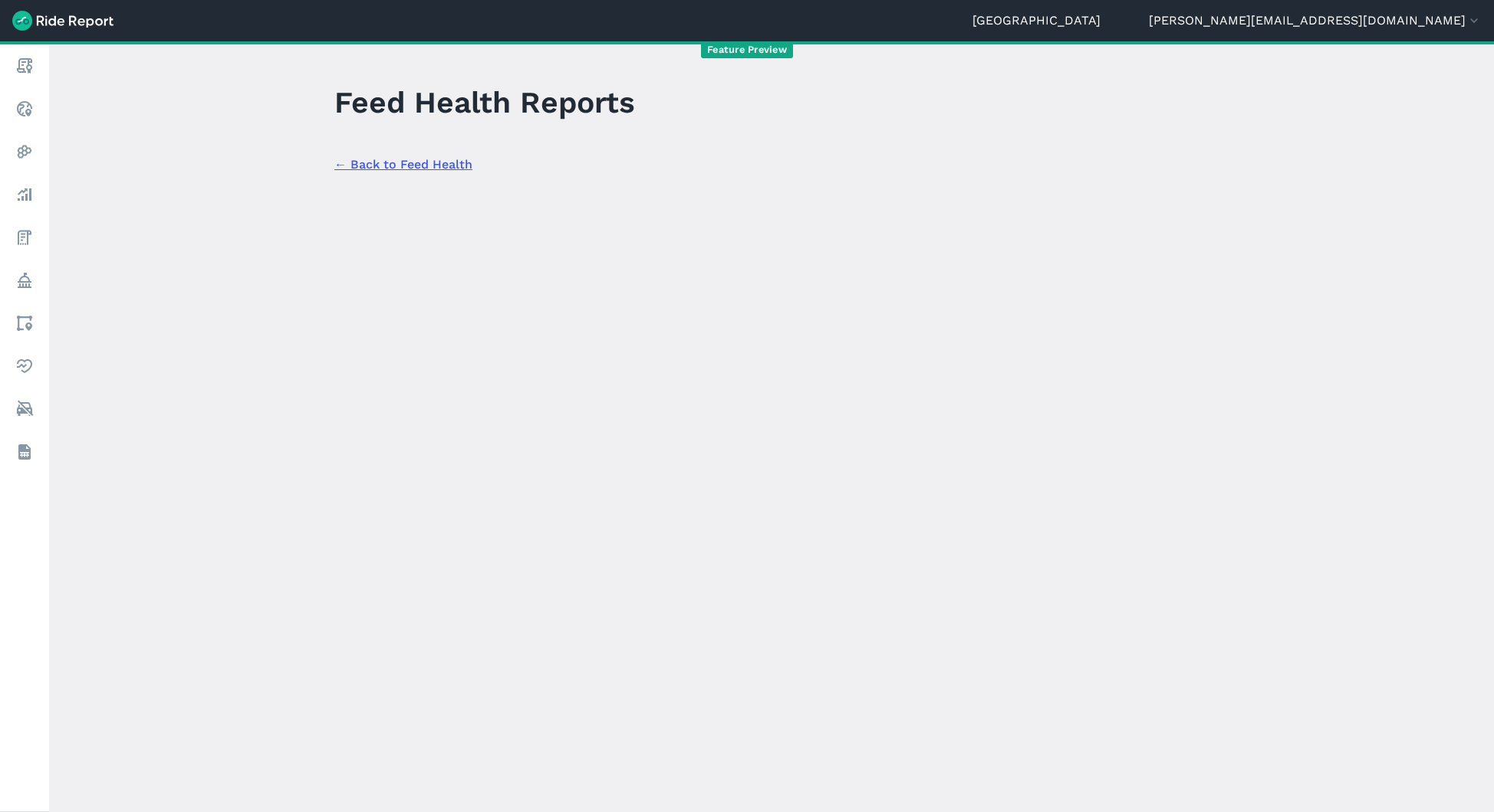
select select "meters"
select select "kilometers"
select select "seconds"
select select "meters"
select select "kilometers"
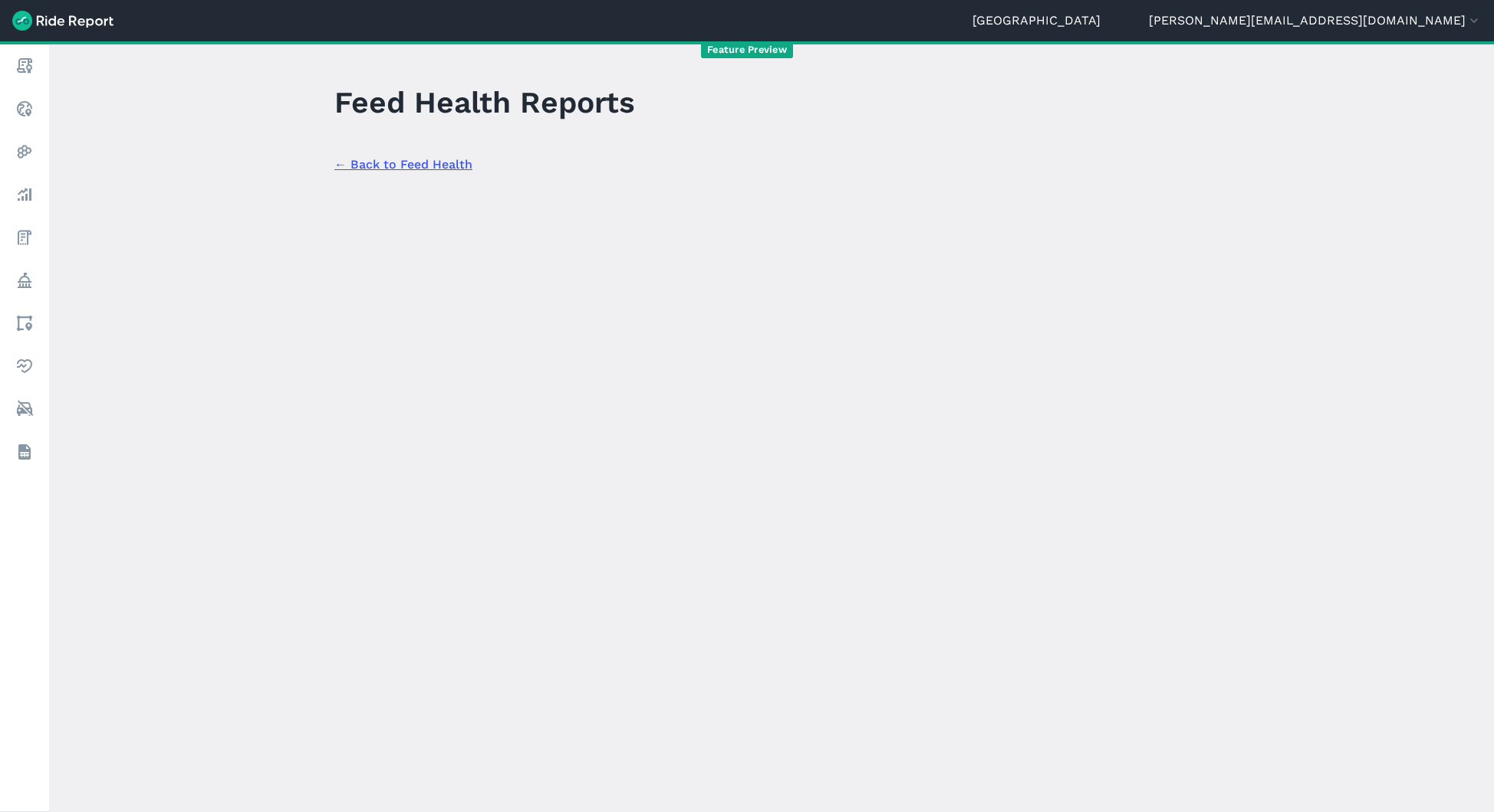
select select "seconds"
select select "meters"
select select "kilometers"
select select "seconds"
select select "meters"
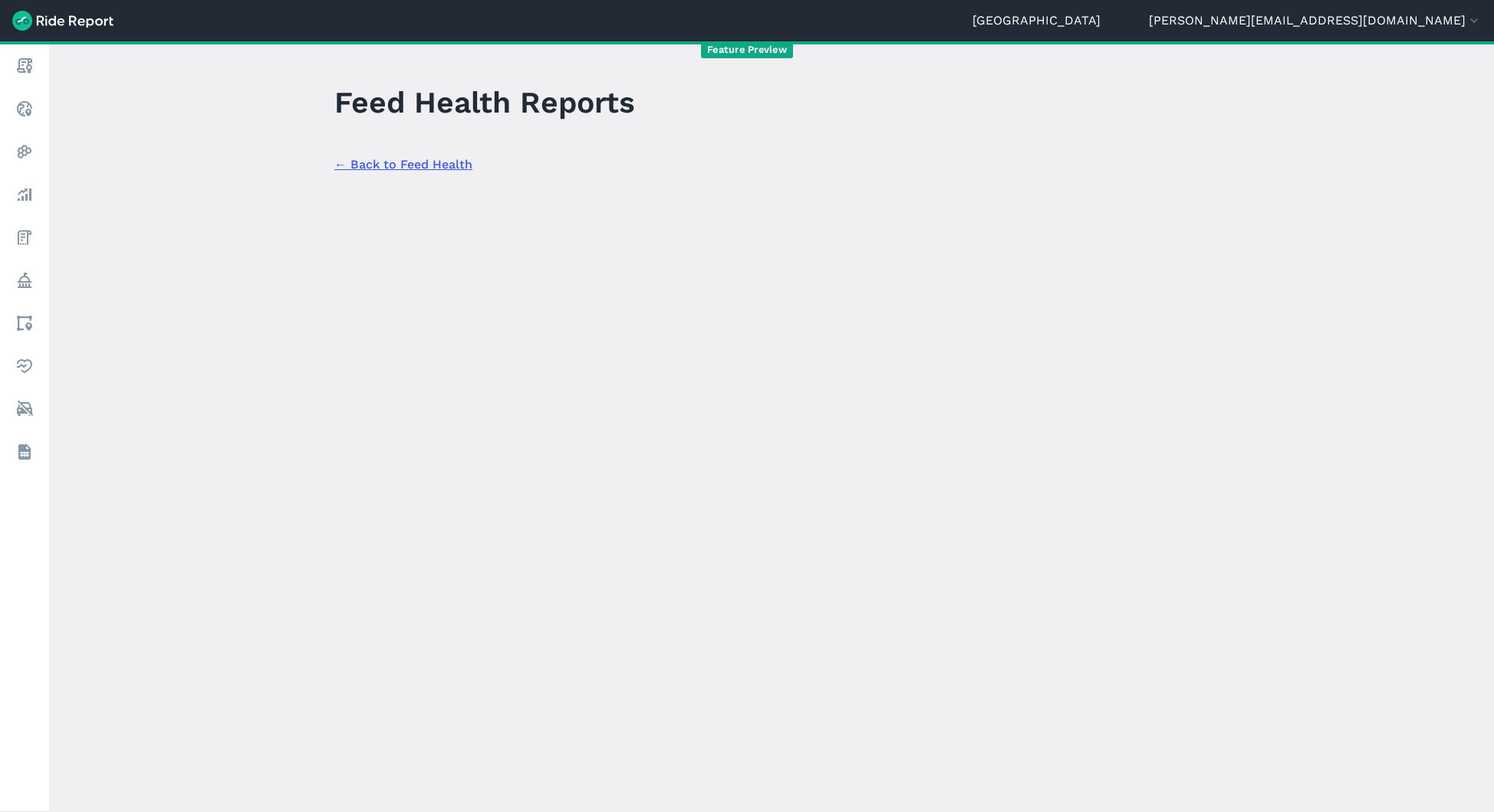
select select "kilometers"
select select "seconds"
